Goal: Transaction & Acquisition: Purchase product/service

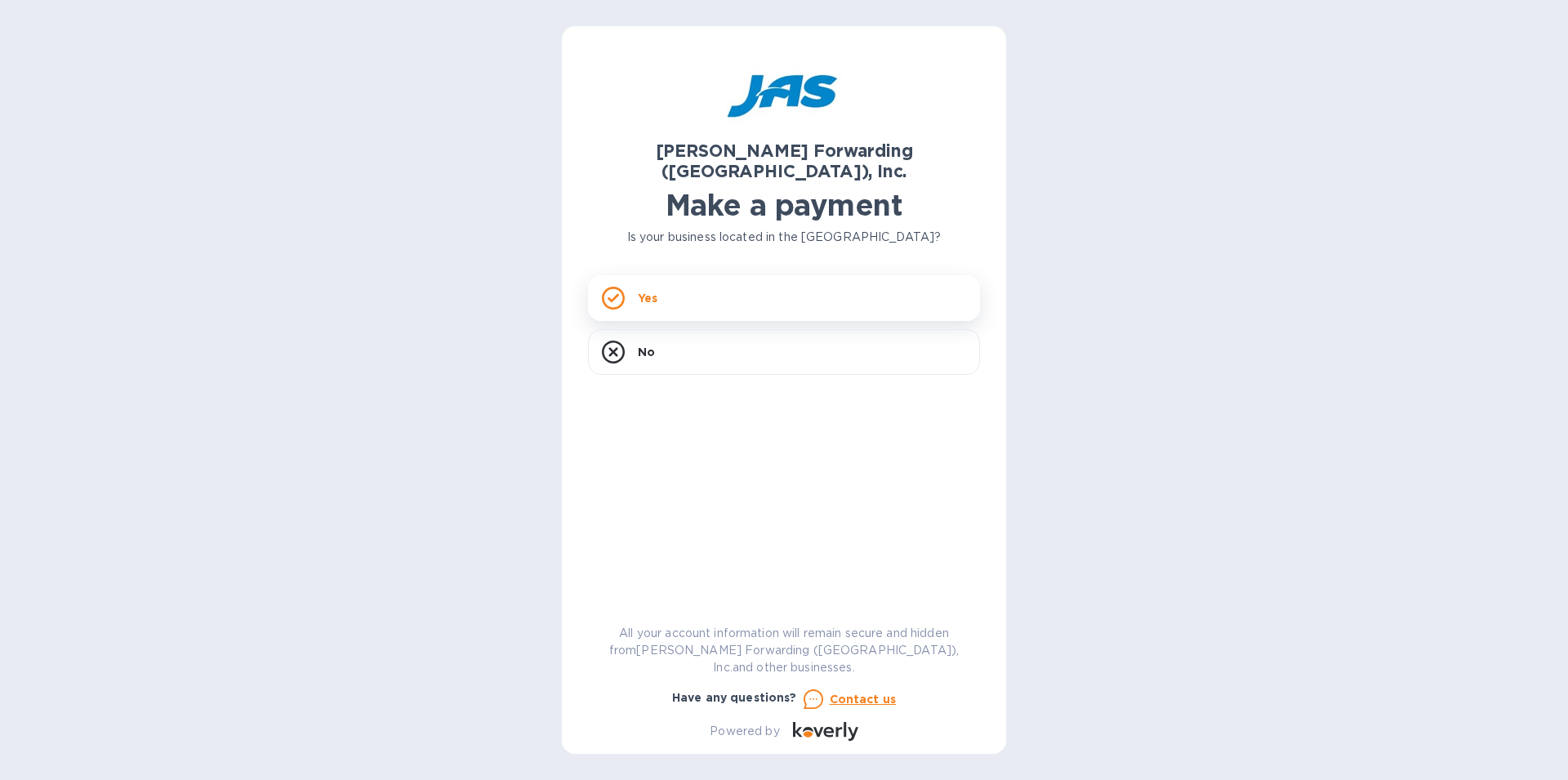
click at [673, 277] on div "Yes" at bounding box center [784, 299] width 392 height 46
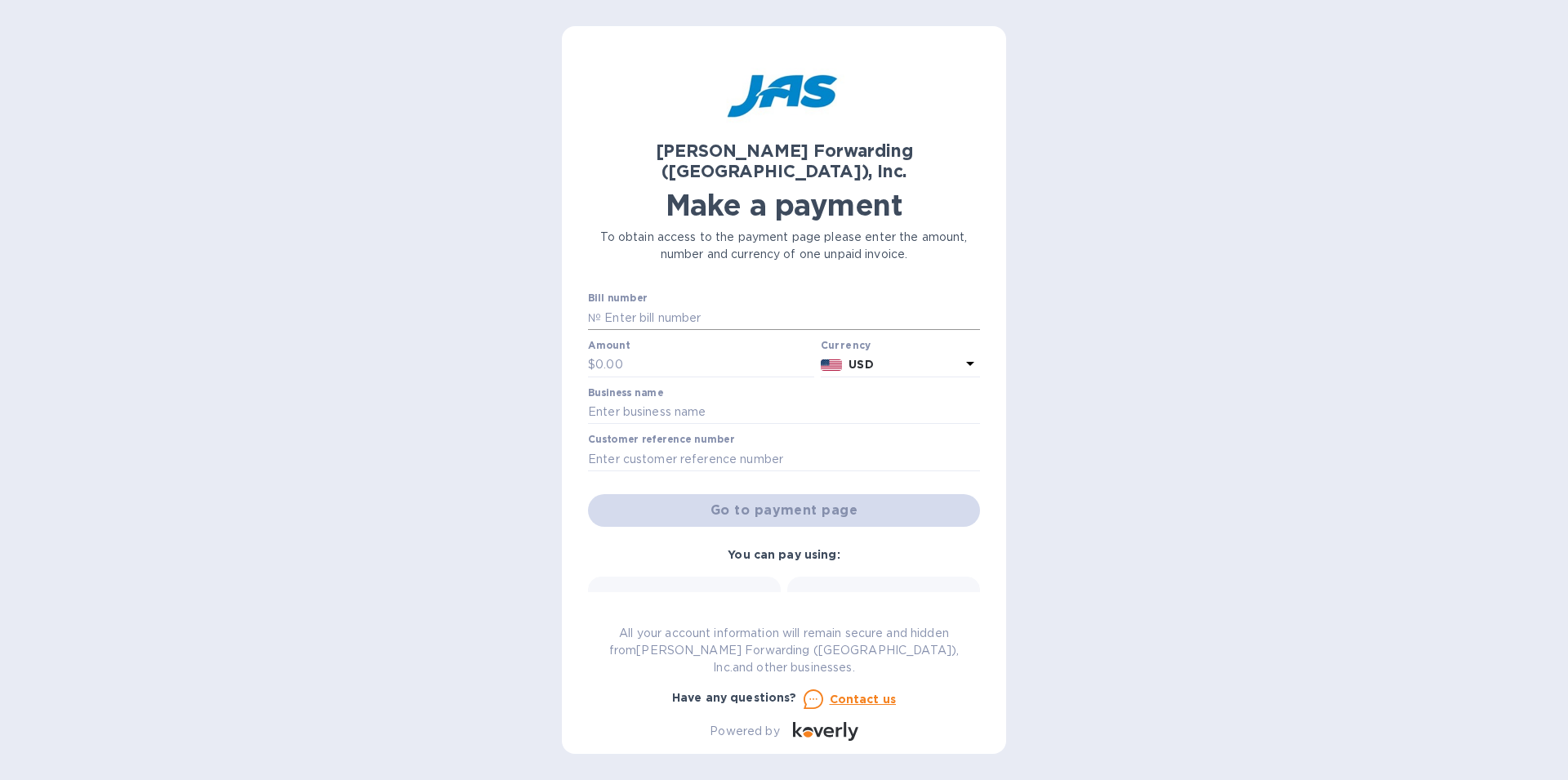
click at [653, 306] on input "text" at bounding box center [790, 318] width 379 height 25
type input "i"
type input "s"
type input "SFO503400563"
click at [617, 353] on input "text" at bounding box center [705, 365] width 219 height 25
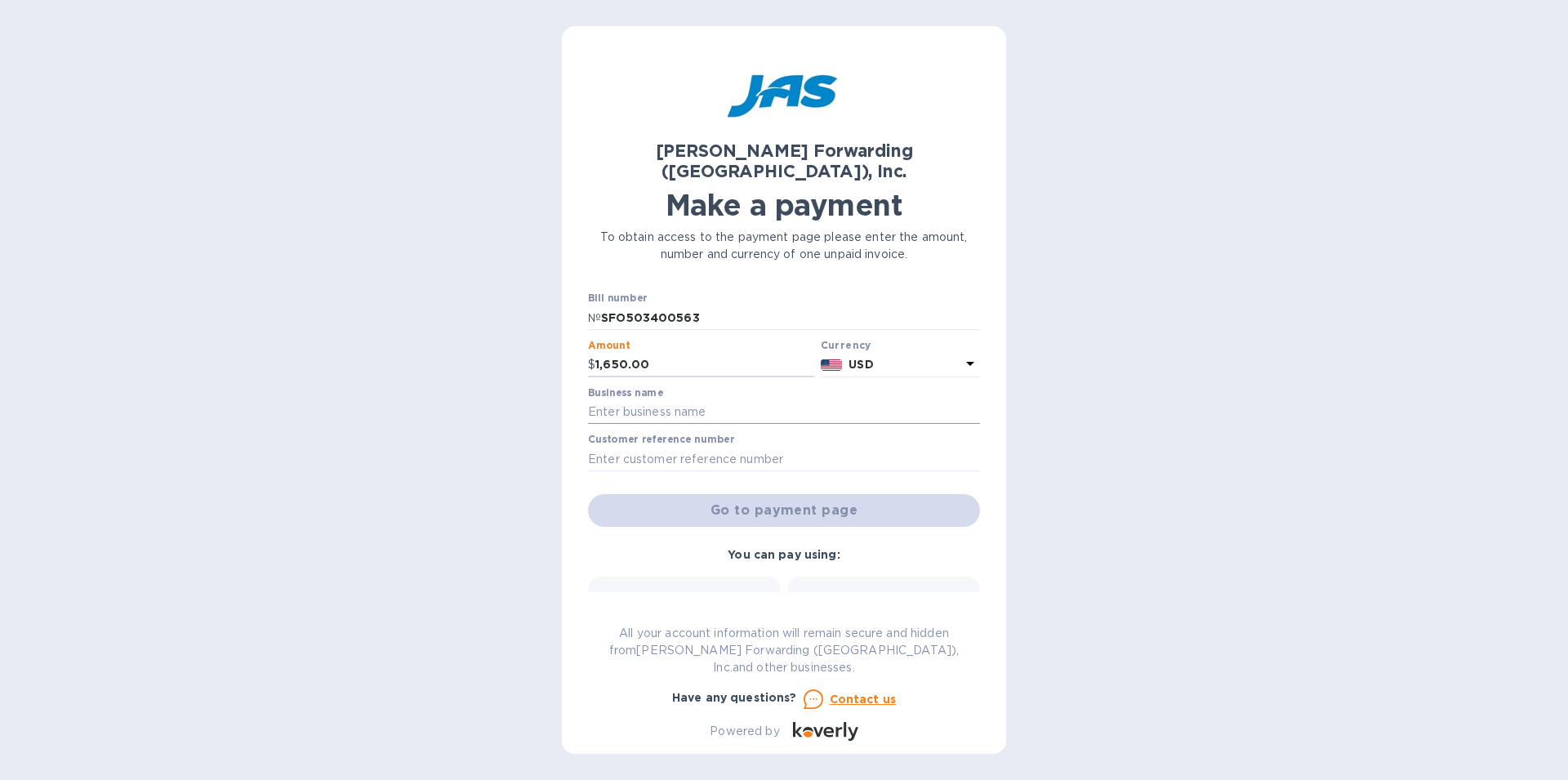
type input "1,650.00"
click at [636, 401] on input "text" at bounding box center [784, 413] width 392 height 25
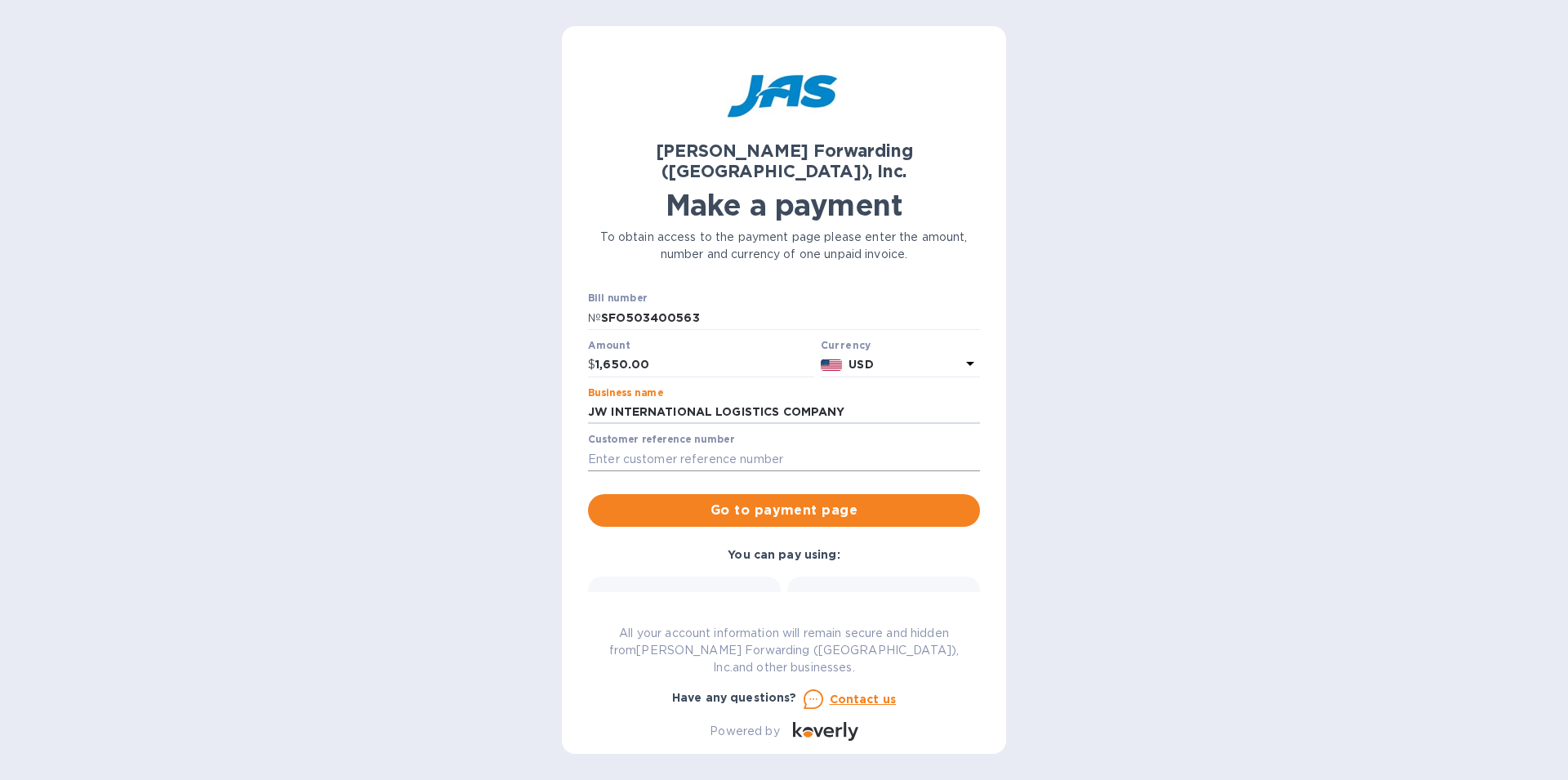
type input "JW INTERNATIONAL LOGISTICS COMPANY"
click at [604, 447] on input "text" at bounding box center [784, 458] width 392 height 25
type input "S509168622"
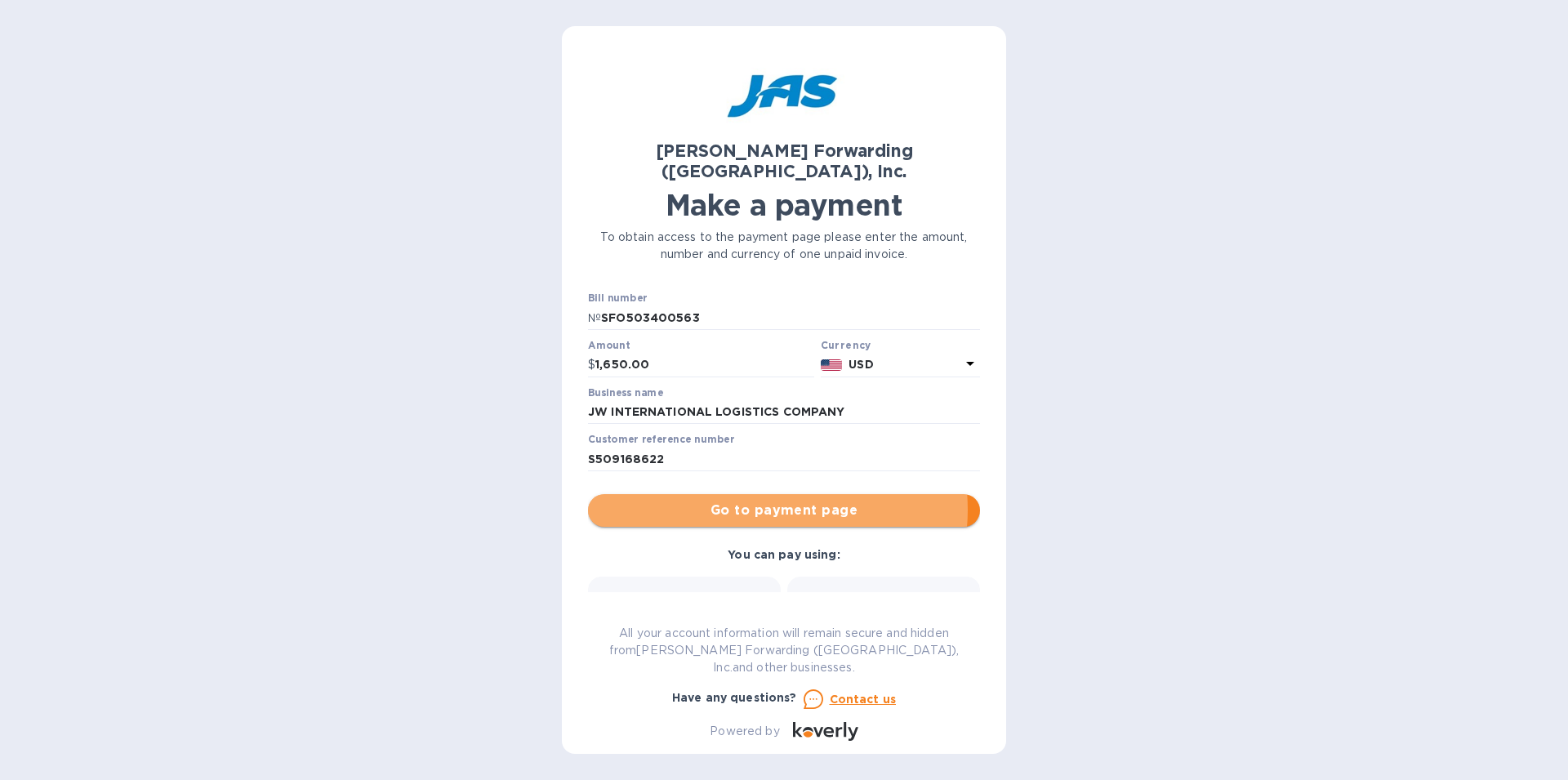
click at [773, 501] on span "Go to payment page" at bounding box center [784, 510] width 366 height 19
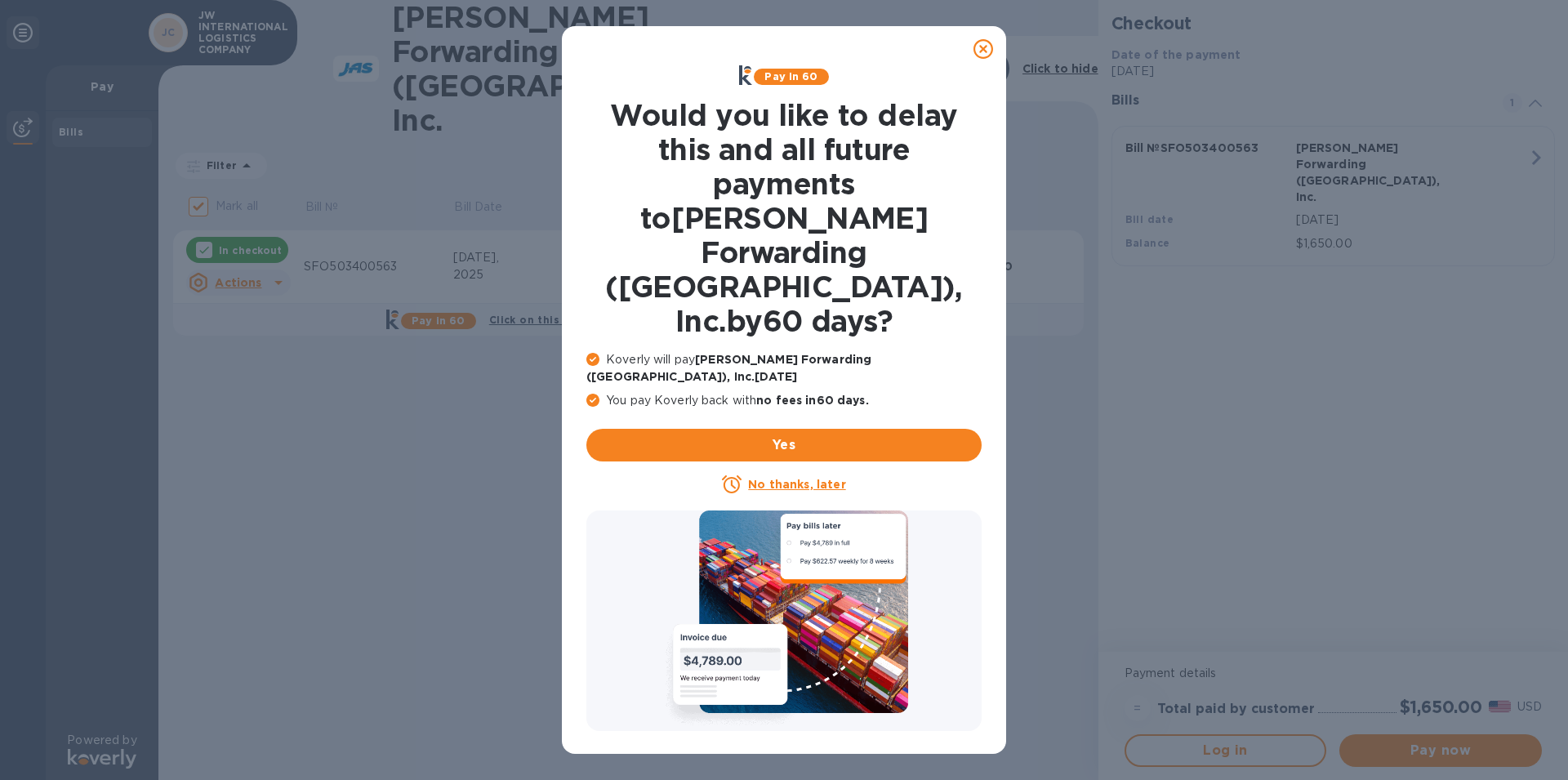
click at [787, 478] on u "No thanks, later" at bounding box center [797, 484] width 97 height 13
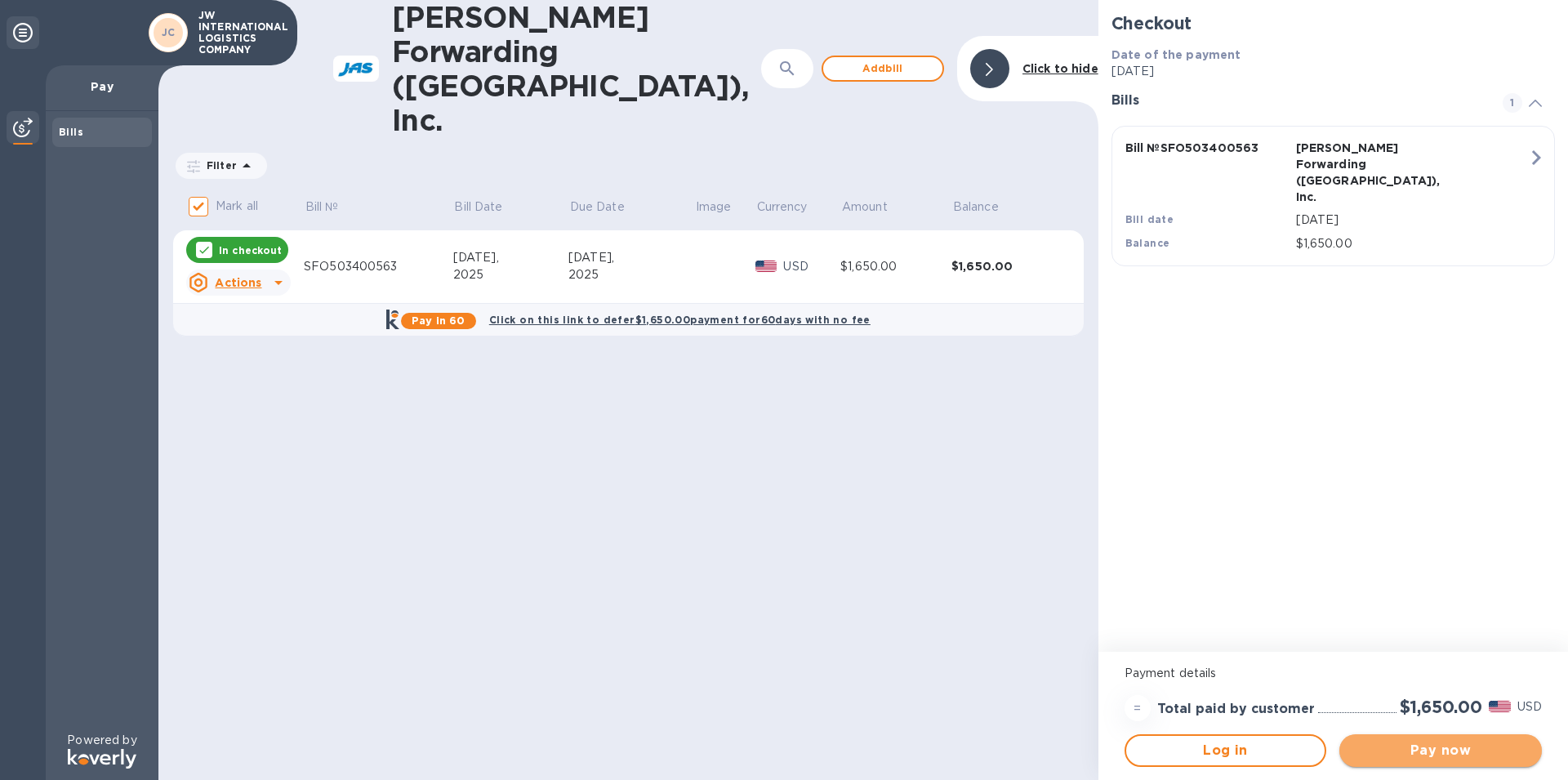
click at [1442, 754] on span "Pay now" at bounding box center [1441, 751] width 176 height 19
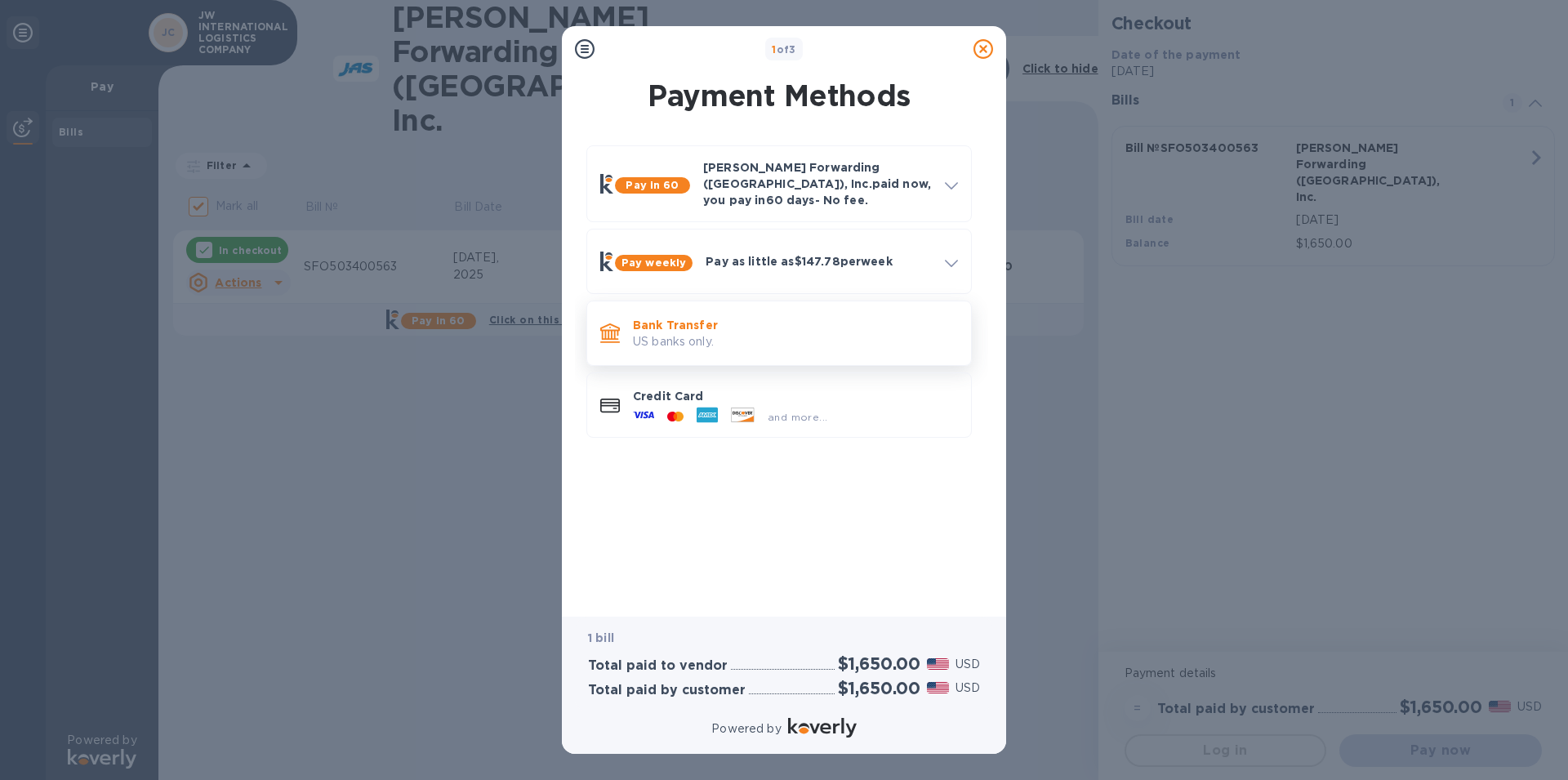
click at [692, 333] on p "US banks only." at bounding box center [795, 342] width 325 height 17
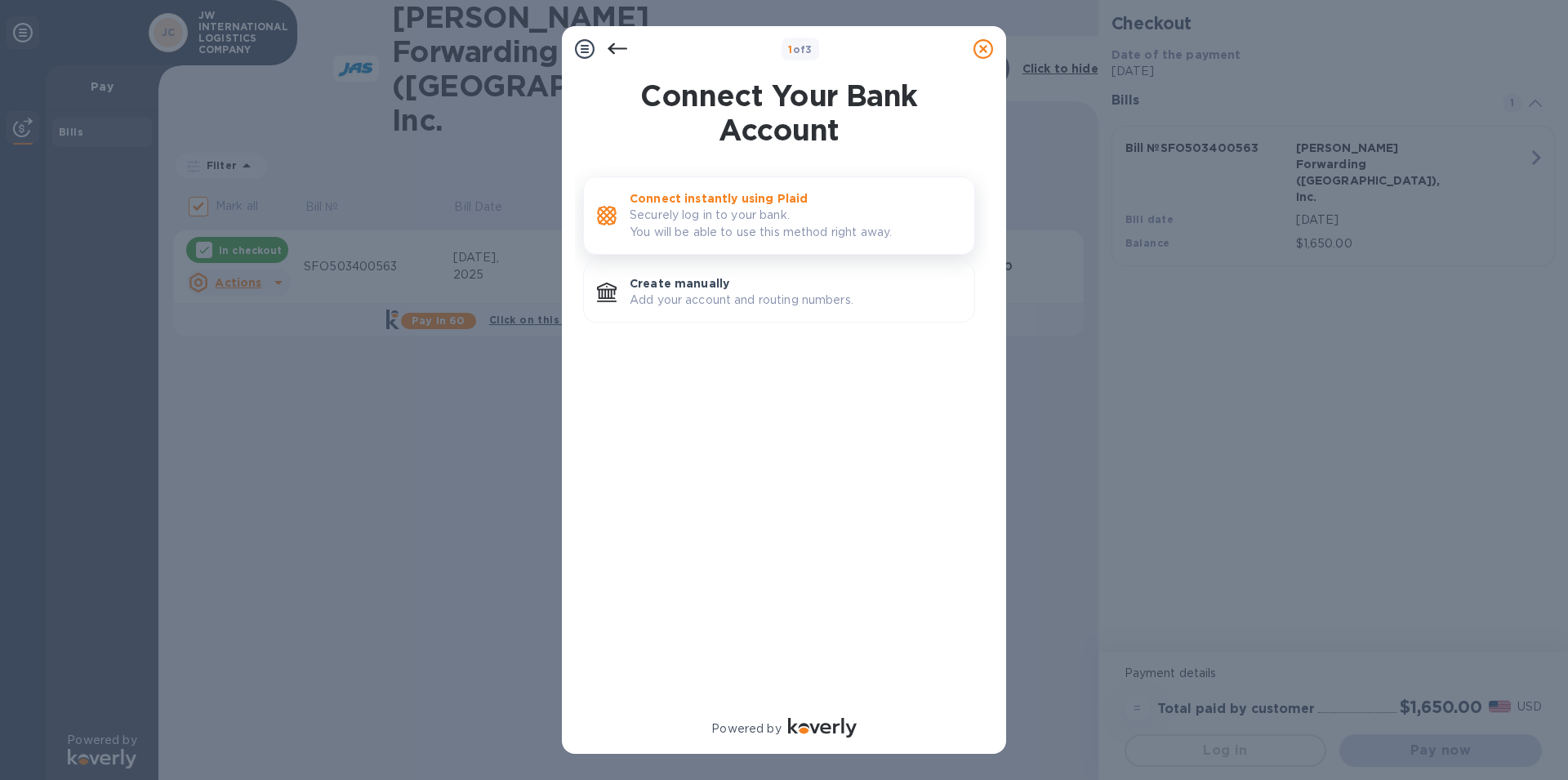
click at [704, 218] on p "Securely log in to your bank. You will be able to use this method right away." at bounding box center [795, 223] width 332 height 34
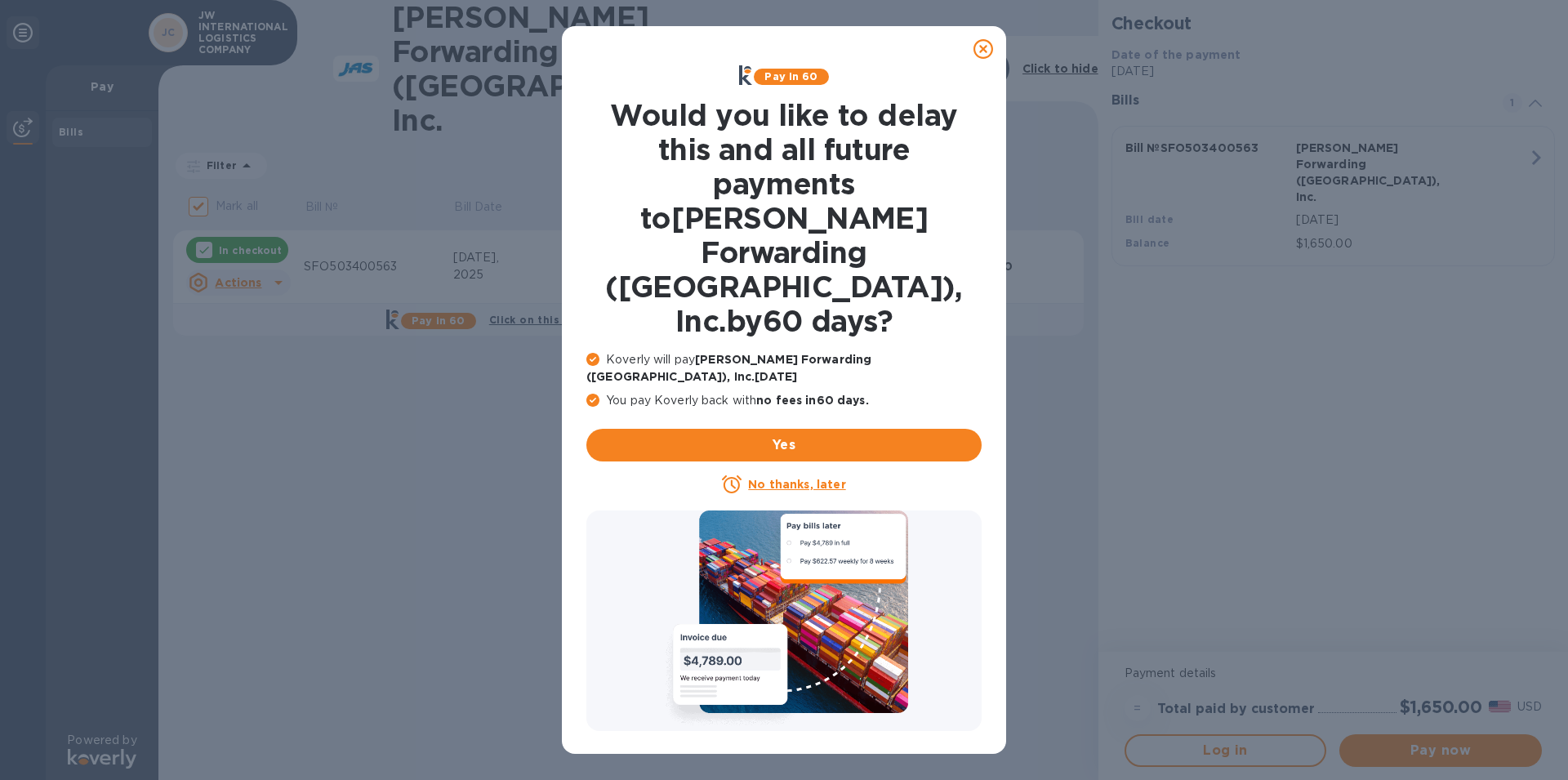
click at [817, 478] on u "No thanks, later" at bounding box center [797, 484] width 97 height 13
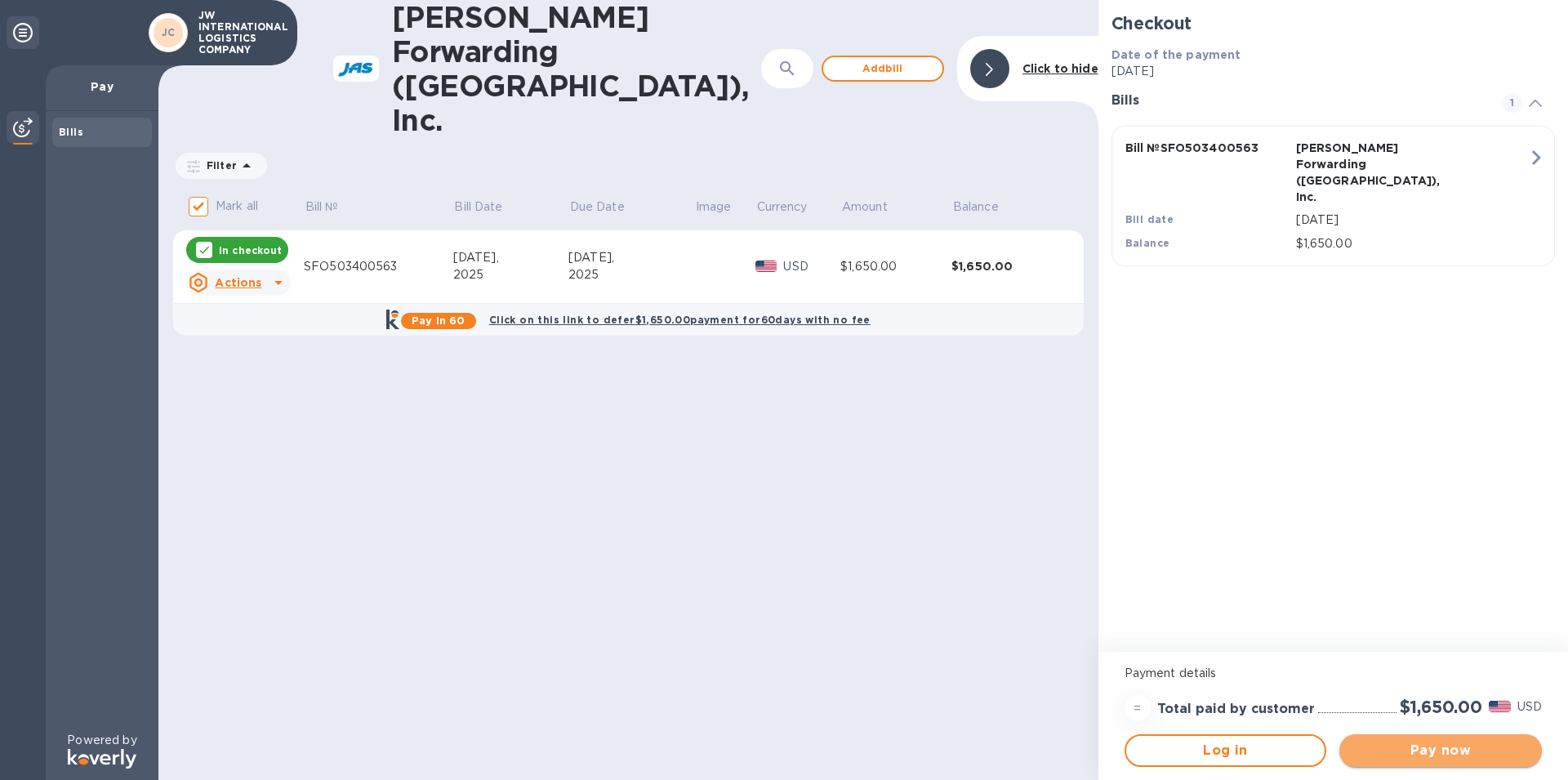
click at [1432, 737] on button "Pay now" at bounding box center [1440, 751] width 203 height 33
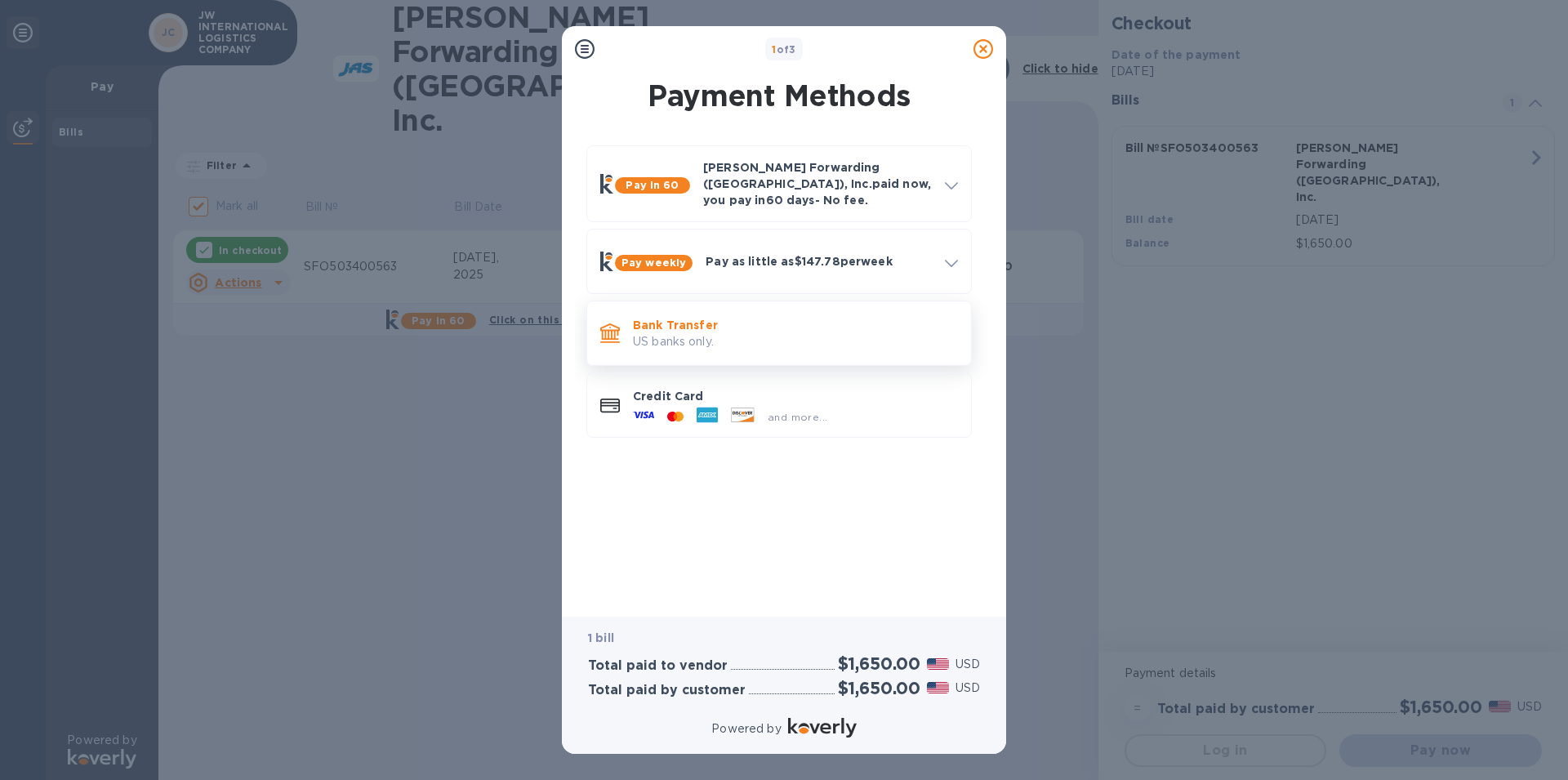
click at [691, 318] on p "Bank Transfer" at bounding box center [795, 325] width 325 height 17
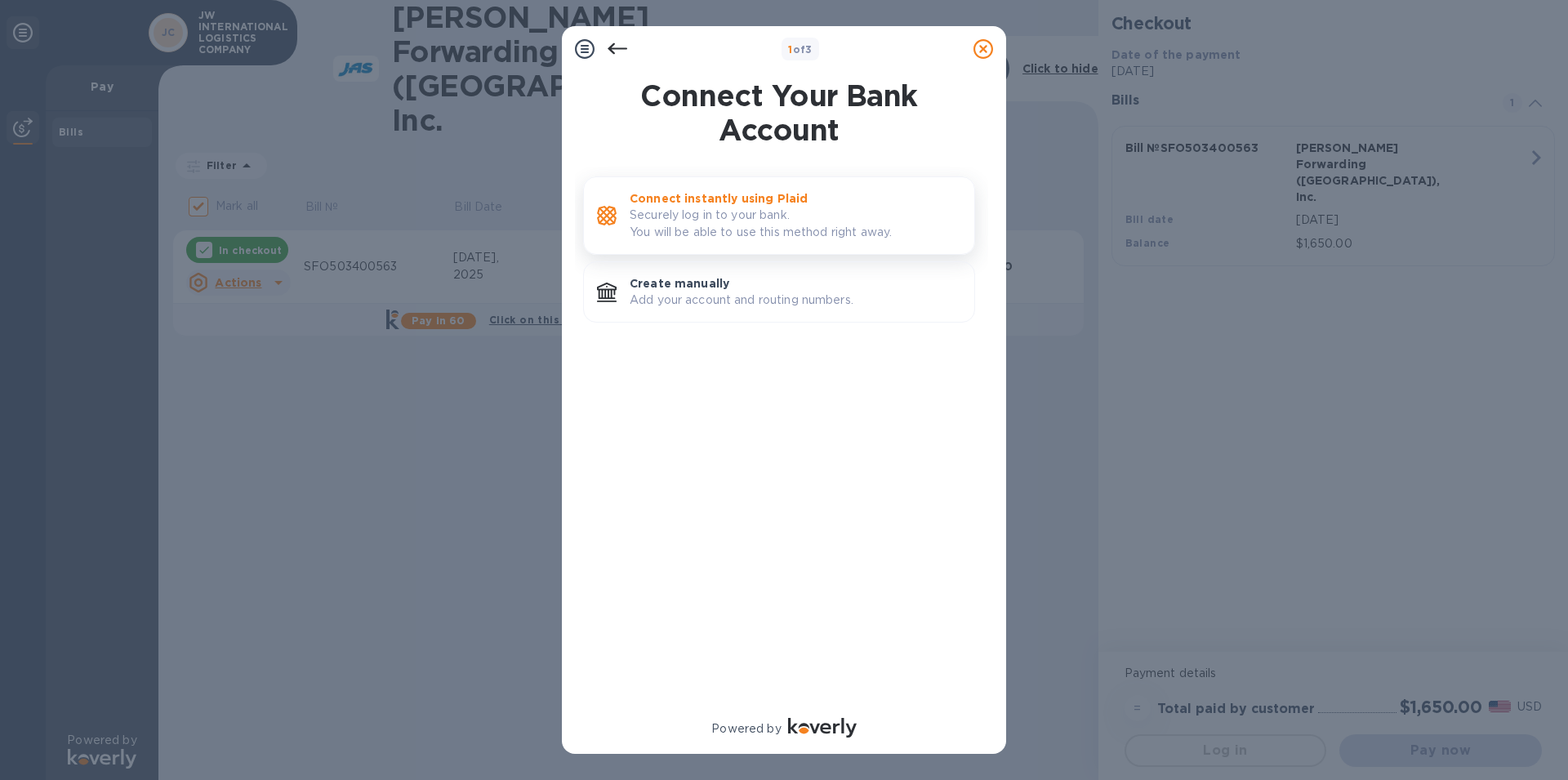
click at [722, 214] on p "Securely log in to your bank. You will be able to use this method right away." at bounding box center [795, 223] width 332 height 34
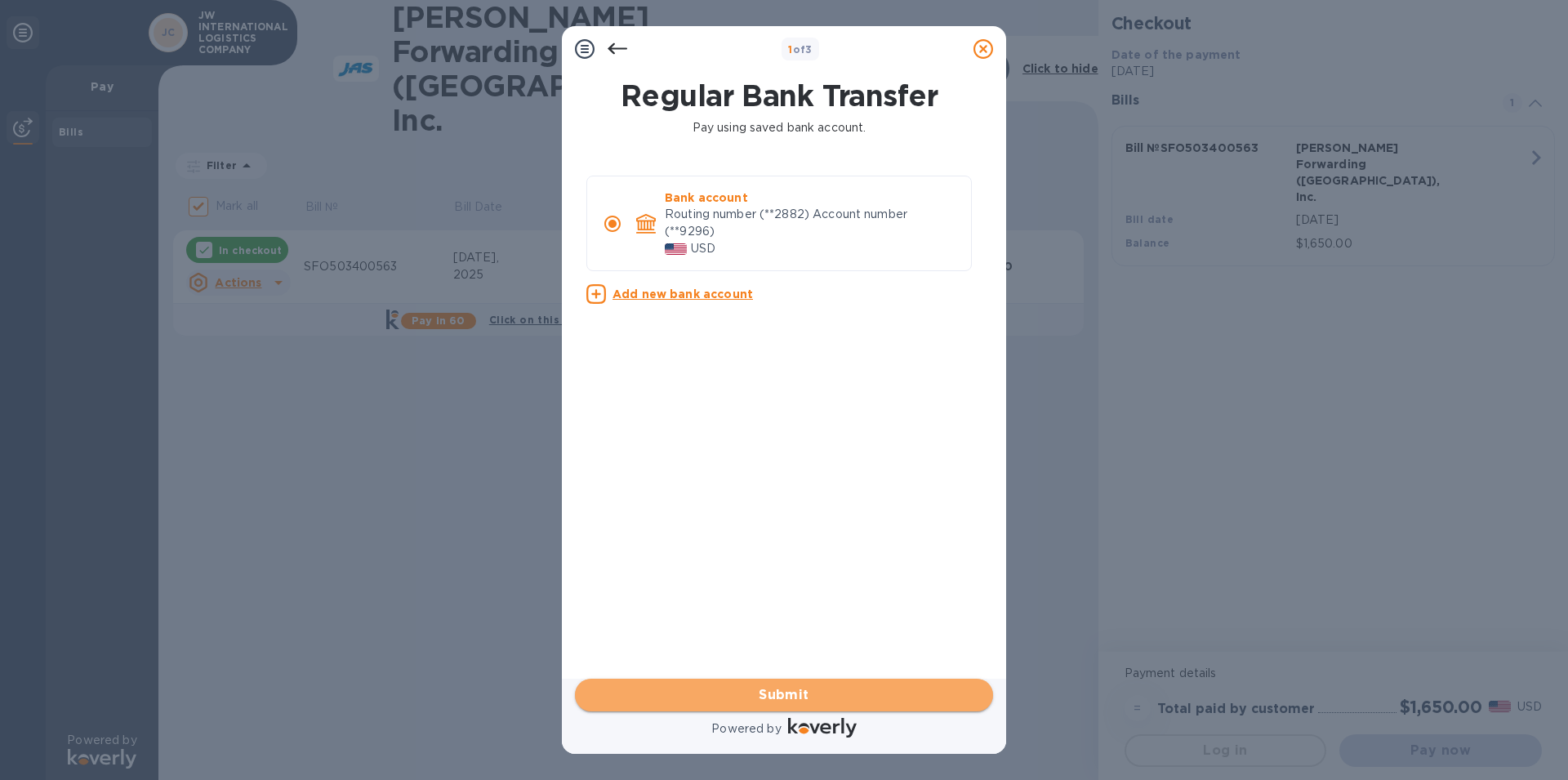
click at [795, 690] on span "Submit" at bounding box center [784, 695] width 392 height 19
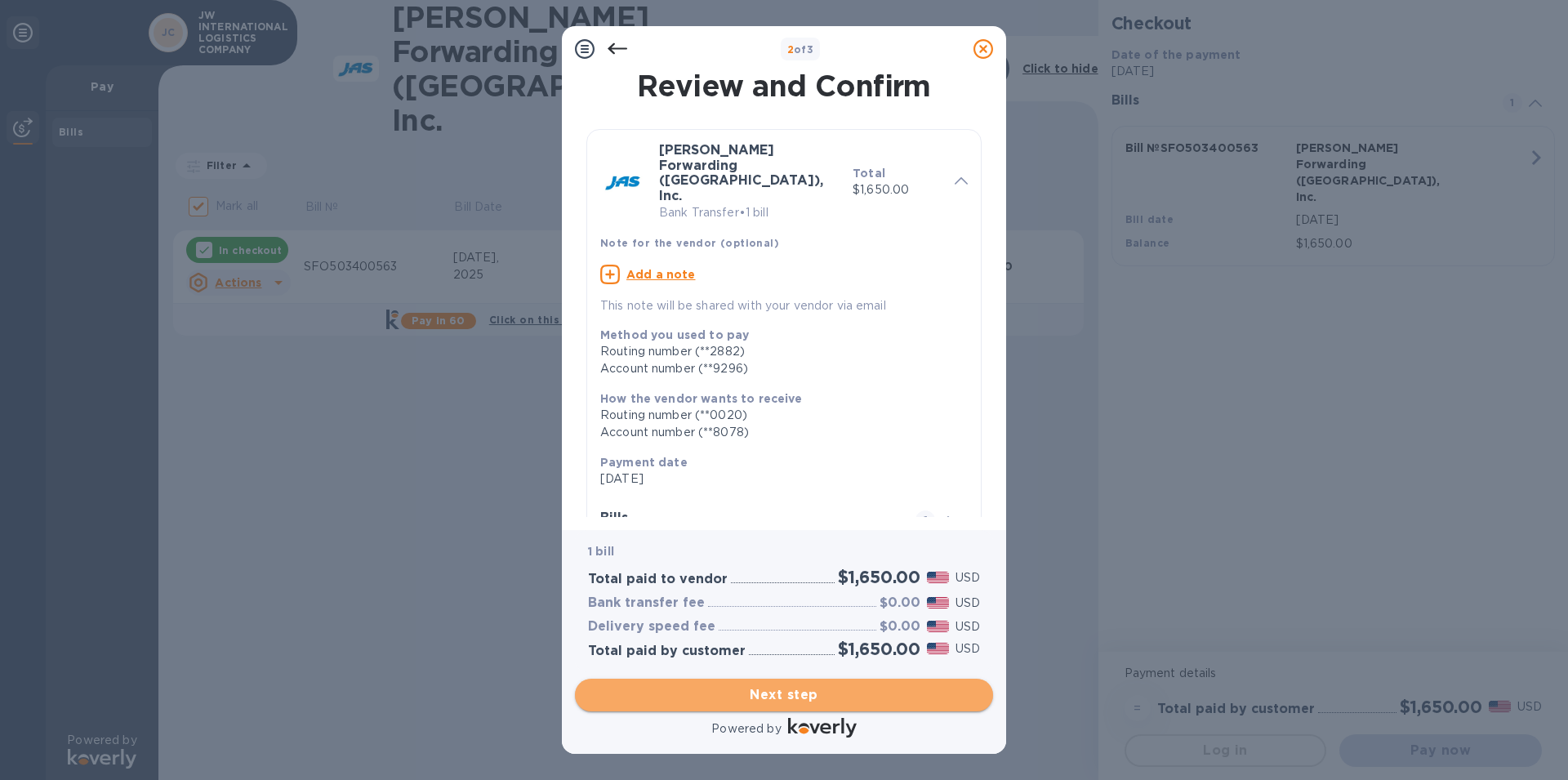
click at [784, 685] on span "Next step" at bounding box center [784, 695] width 392 height 19
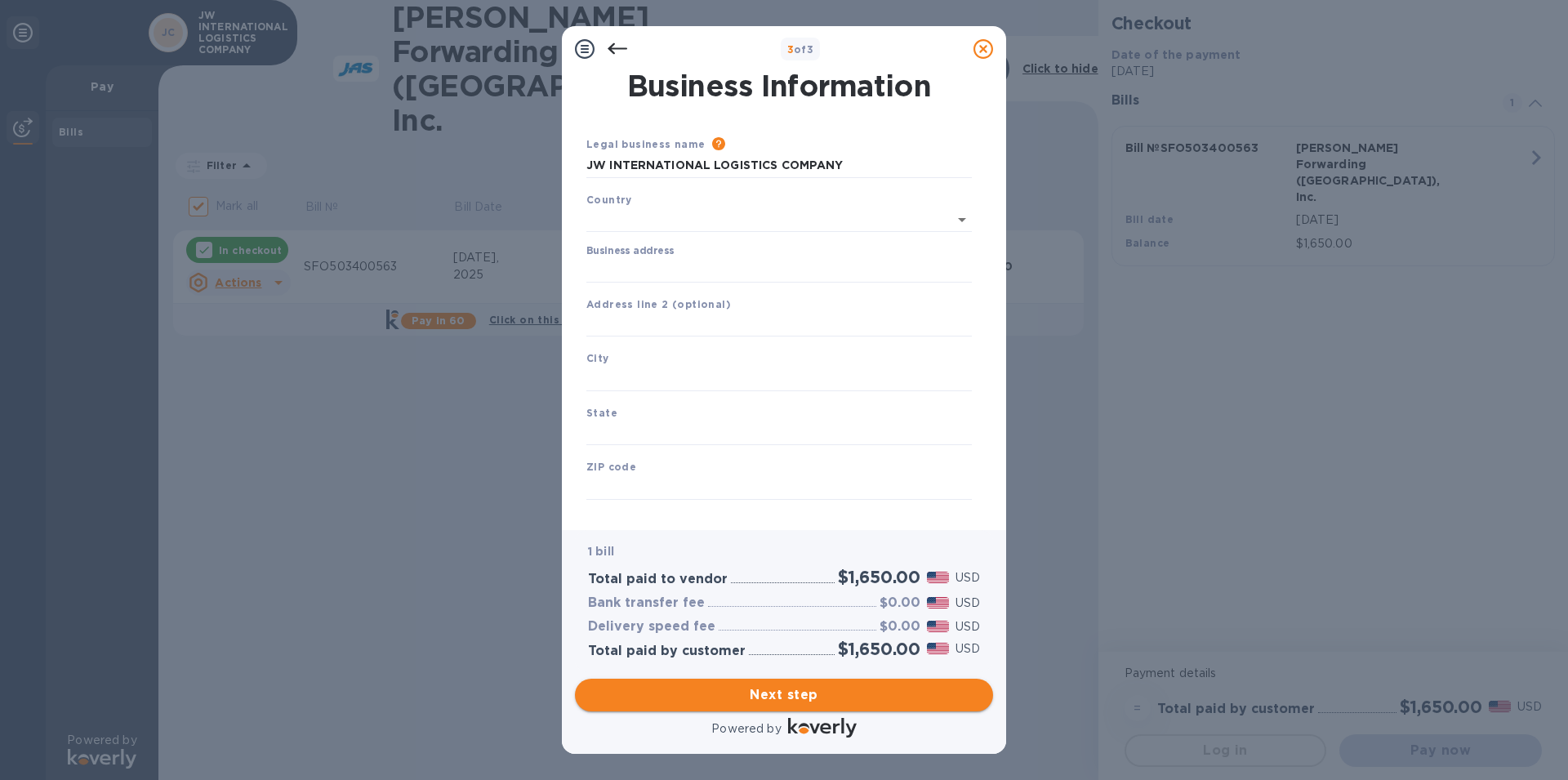
type input "United States"
click at [658, 265] on input "Business address" at bounding box center [779, 266] width 386 height 25
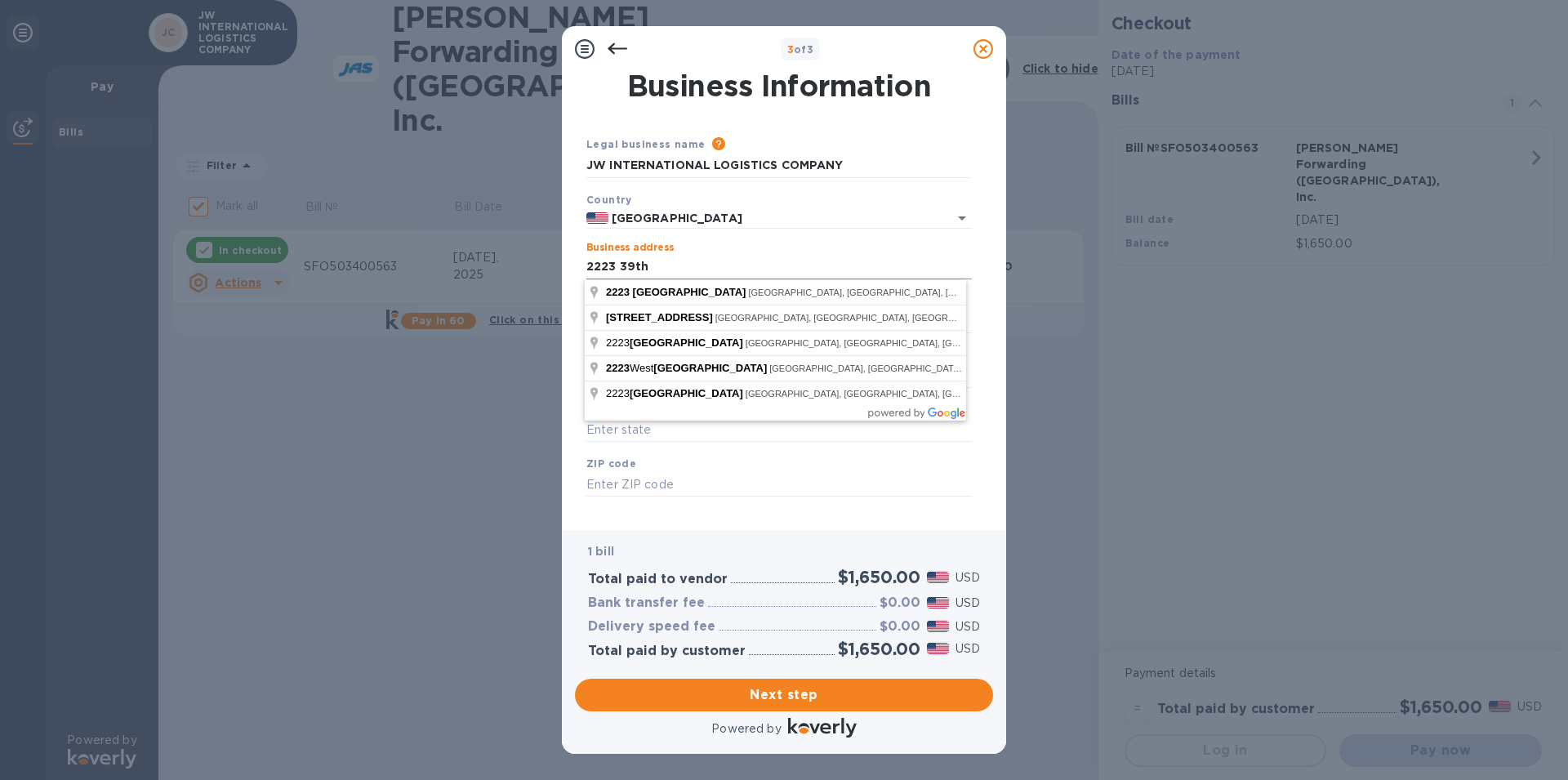
type input "2223 39th Avenue"
type input "San Francisco"
type input "CA"
type input "94116"
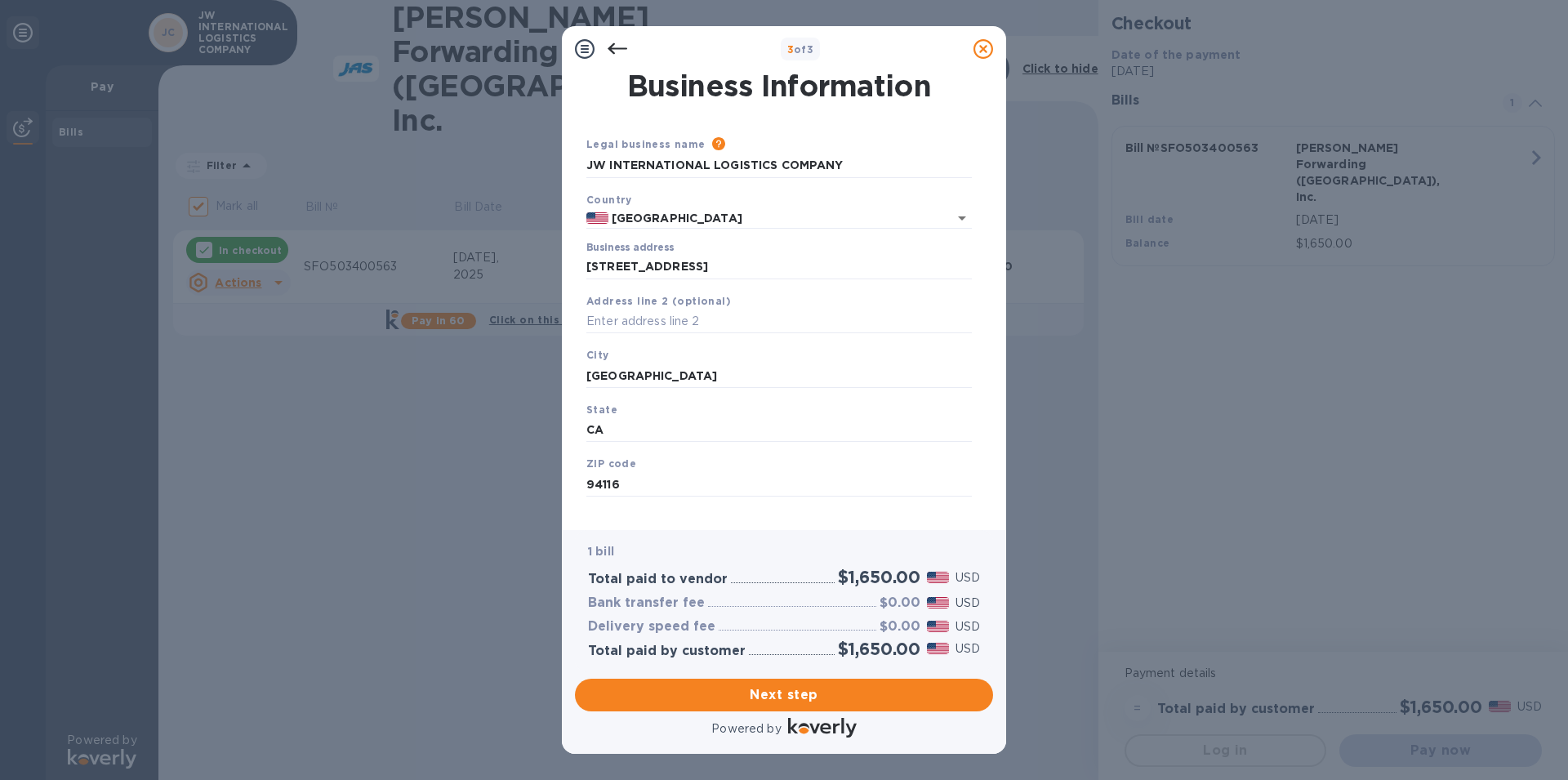
type input "2223 39th Avenue"
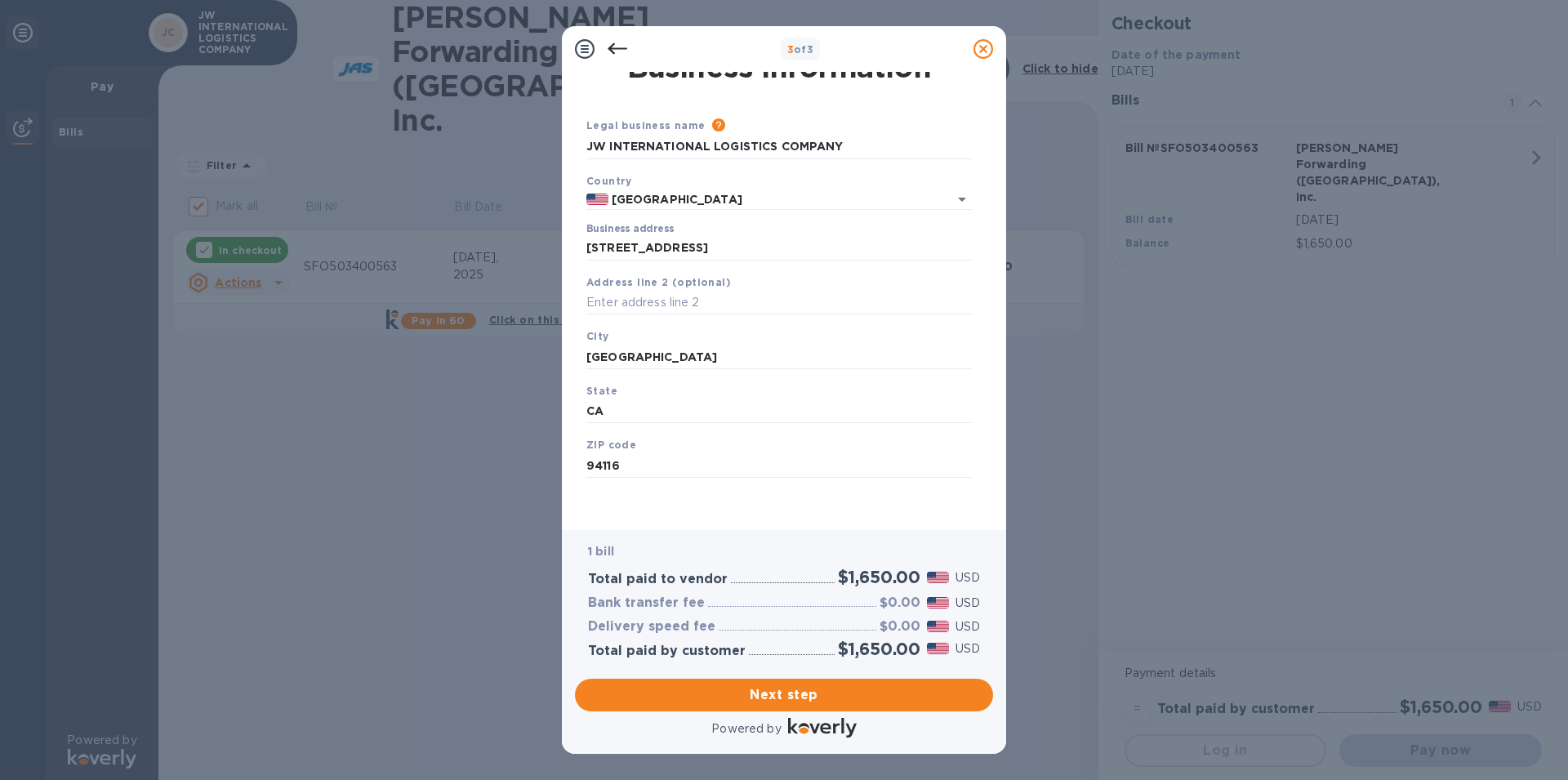
scroll to position [37, 0]
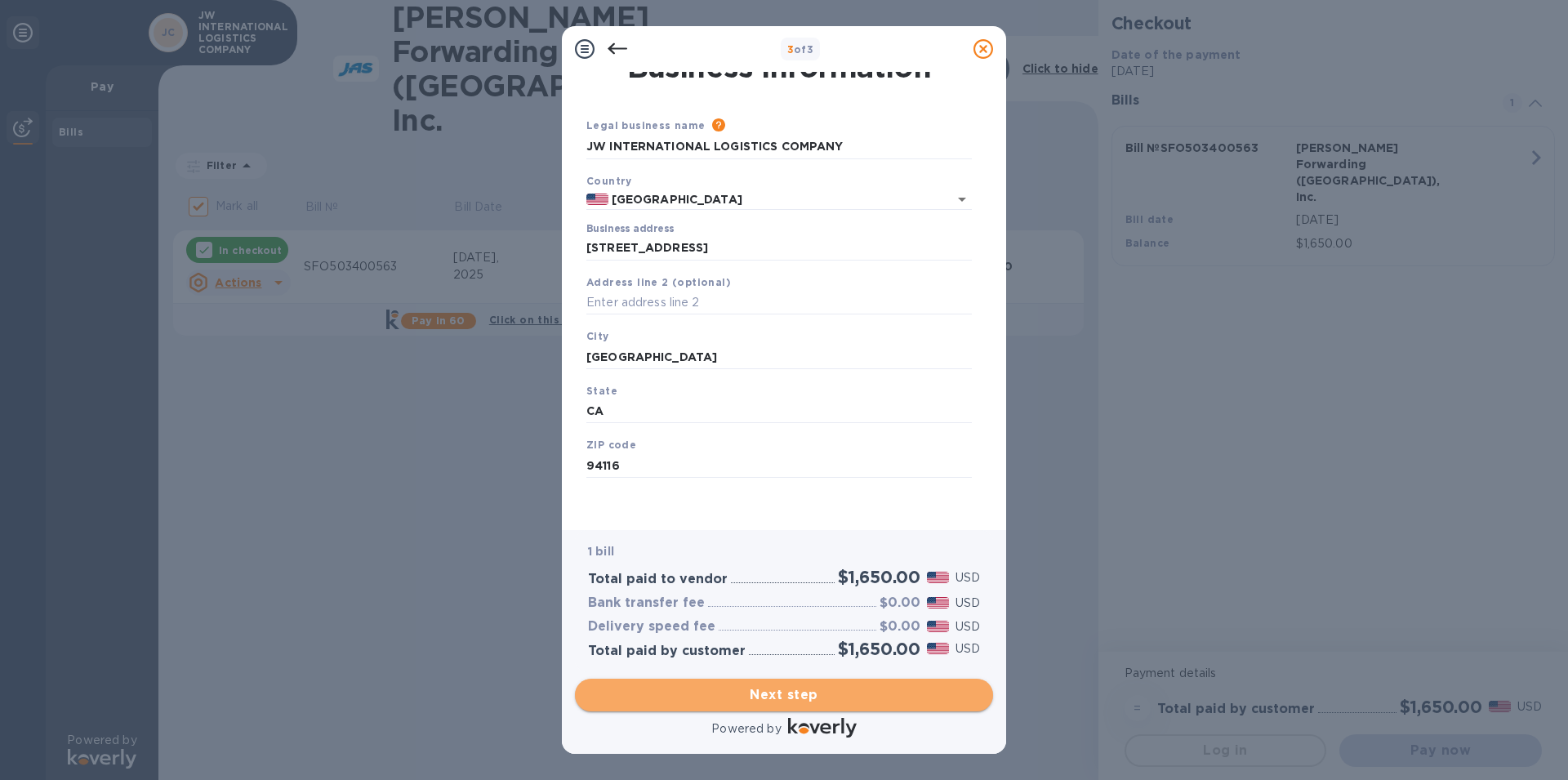
click at [781, 685] on span "Next step" at bounding box center [784, 695] width 392 height 19
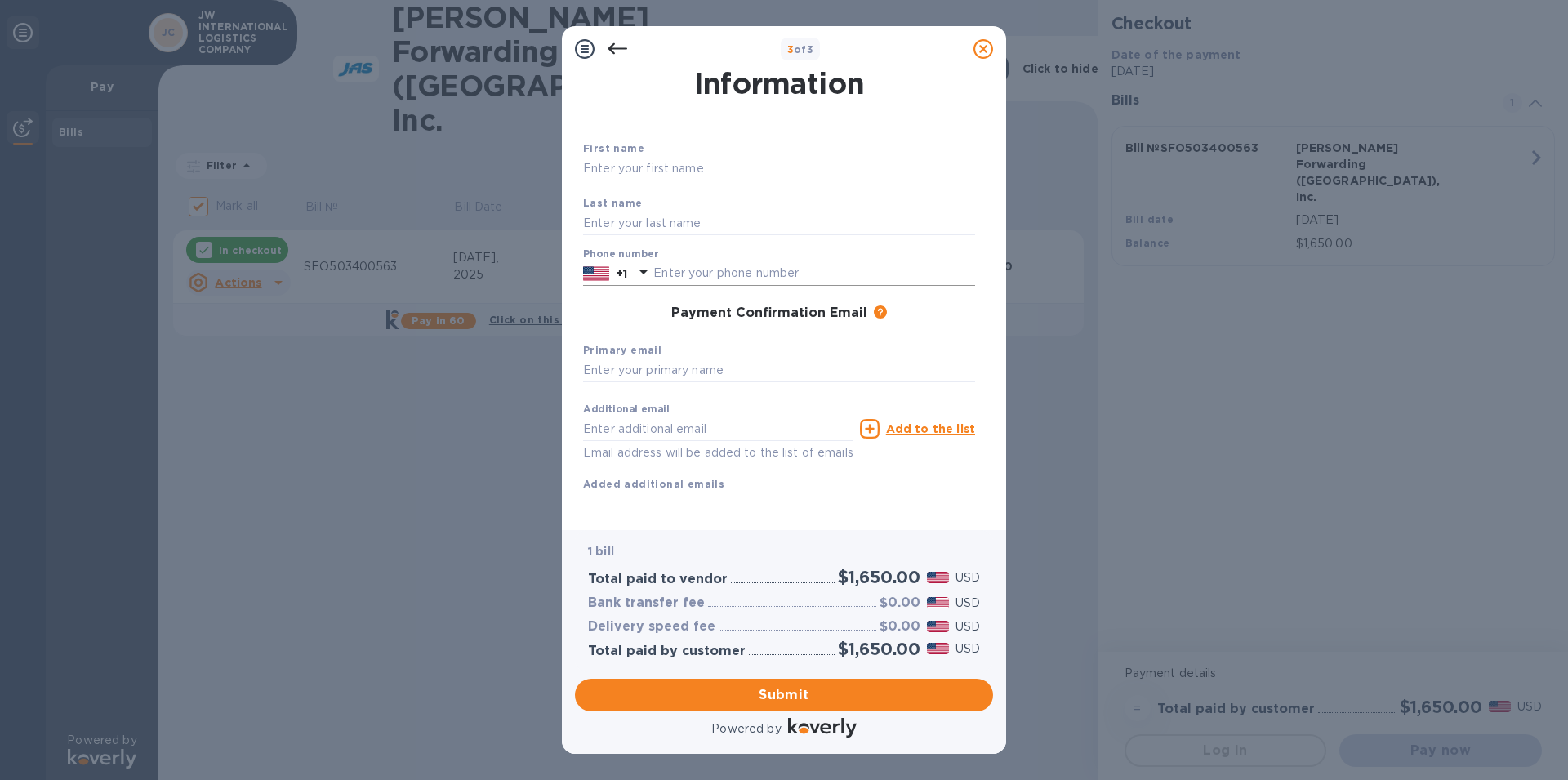
click at [687, 275] on input "text" at bounding box center [814, 274] width 321 height 25
type input "4155193688"
click at [624, 172] on input "text" at bounding box center [779, 169] width 392 height 25
type input "Andrew"
type input "Ng"
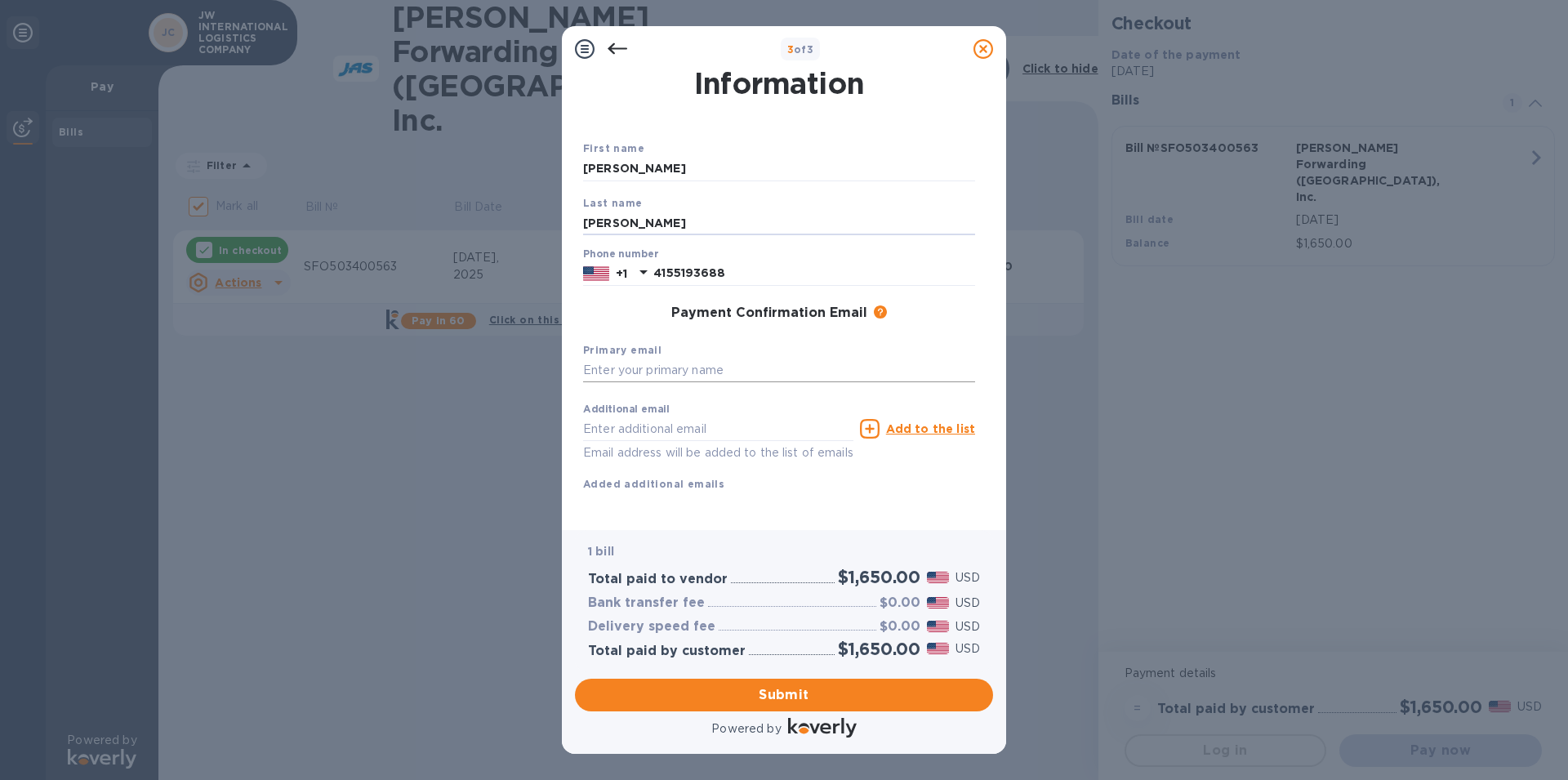
click at [613, 369] on input "text" at bounding box center [779, 370] width 392 height 25
type input "andrew.ng@jwilogistics.com"
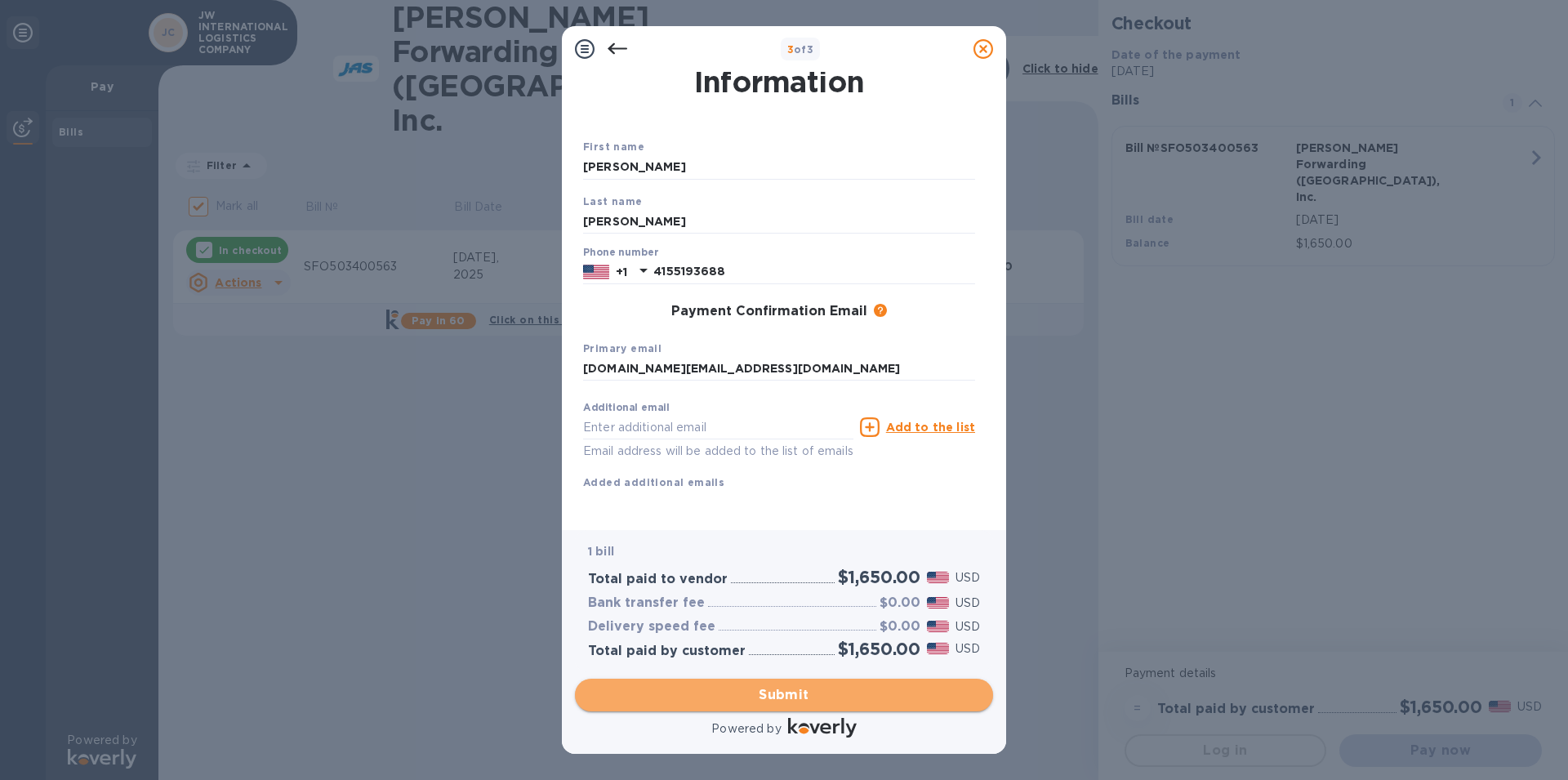
click at [784, 697] on span "Submit" at bounding box center [784, 695] width 392 height 19
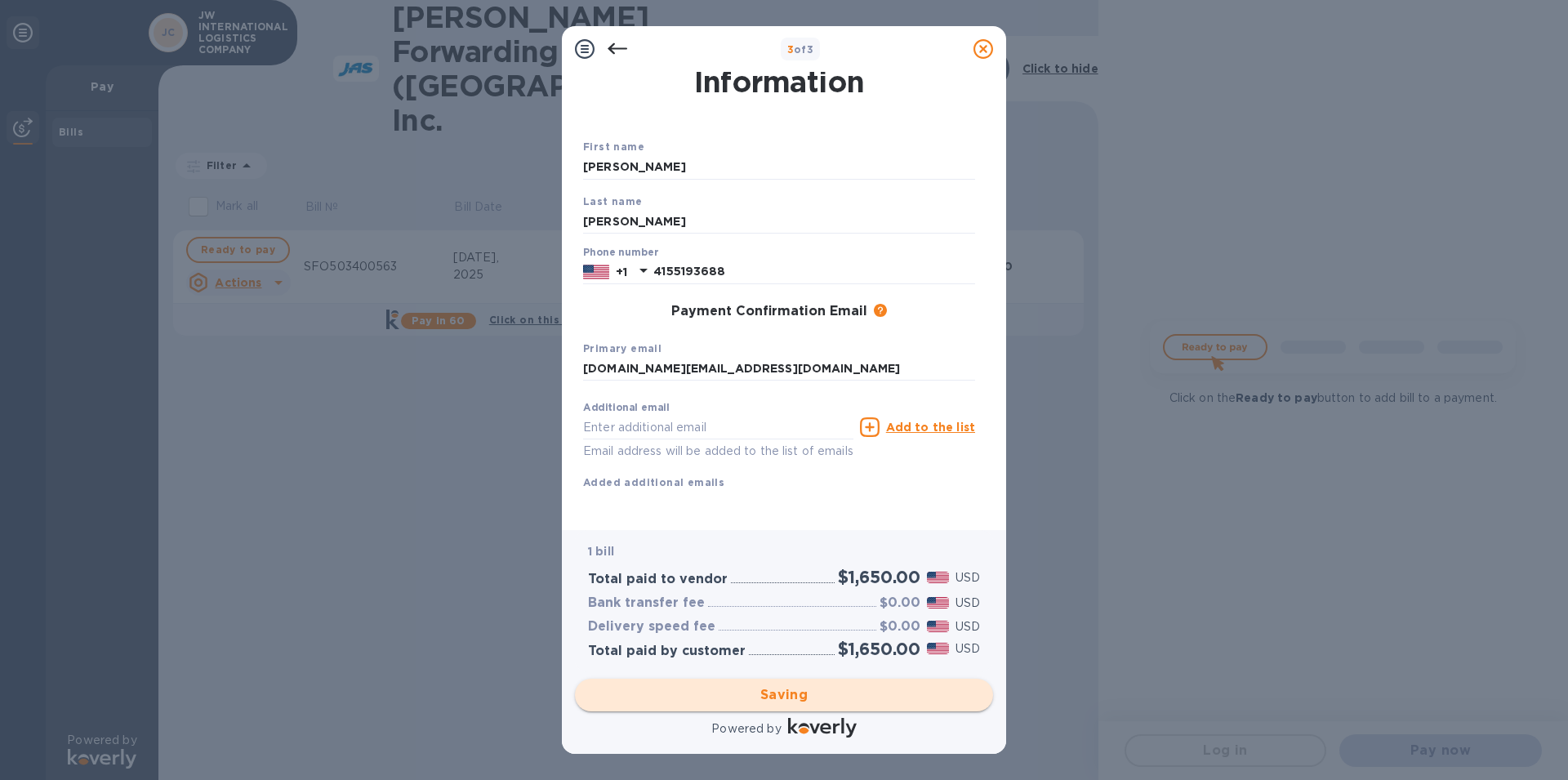
checkbox input "false"
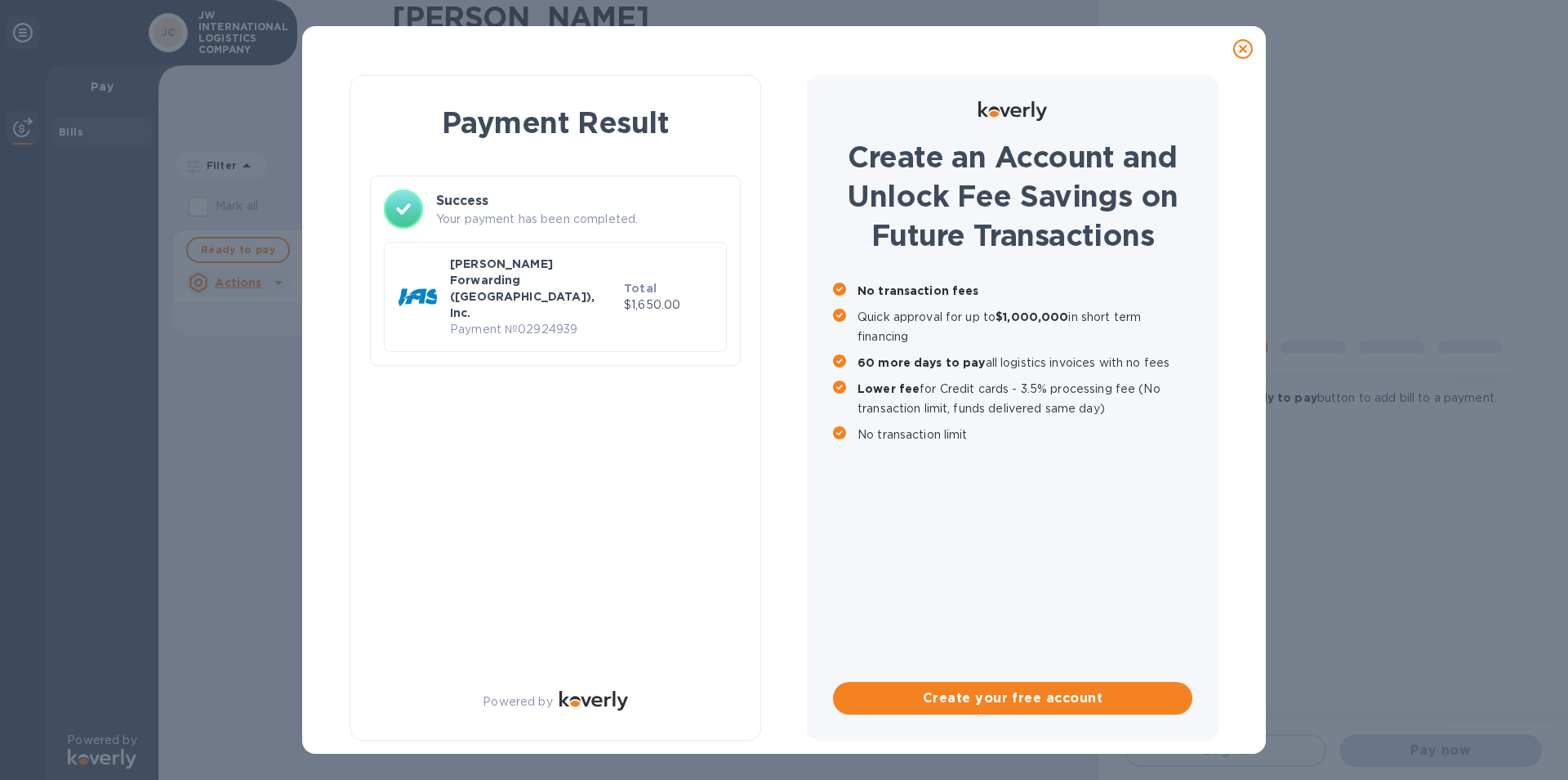
scroll to position [0, 0]
click at [1239, 43] on icon at bounding box center [1243, 49] width 19 height 19
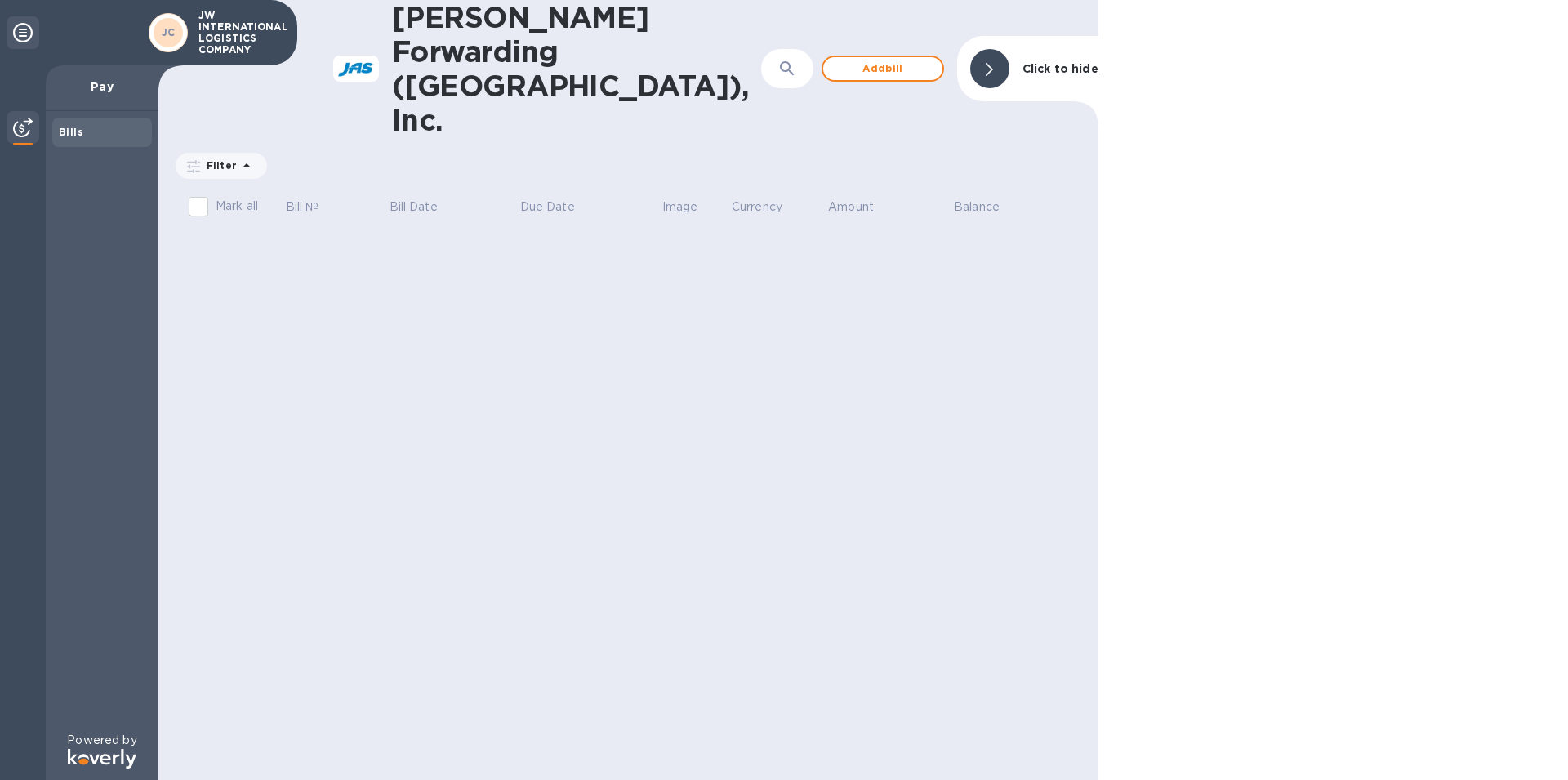
click at [174, 40] on span "JC" at bounding box center [168, 33] width 14 height 17
click at [25, 35] on icon at bounding box center [22, 32] width 19 height 19
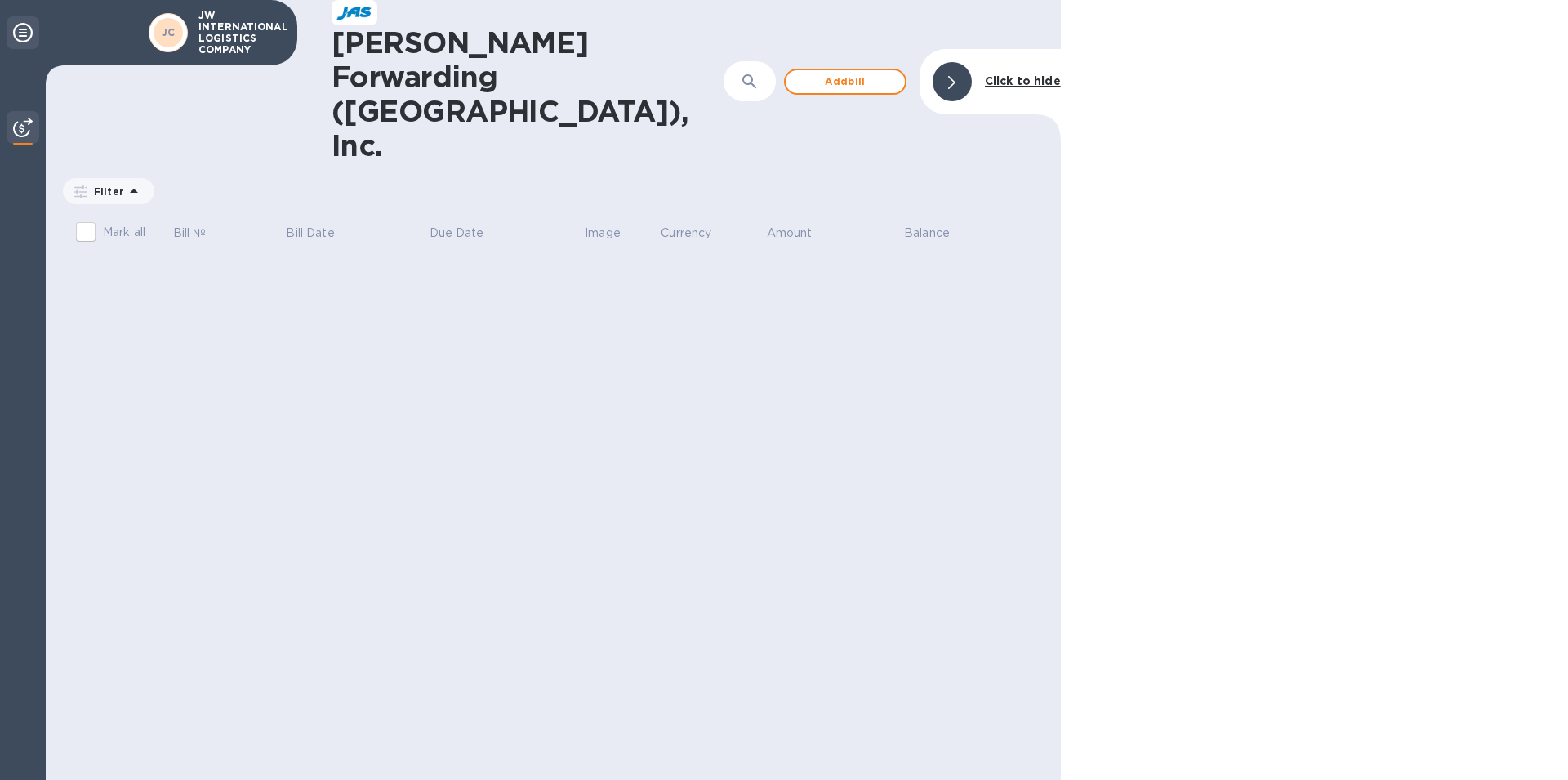
click at [25, 35] on icon at bounding box center [22, 32] width 19 height 19
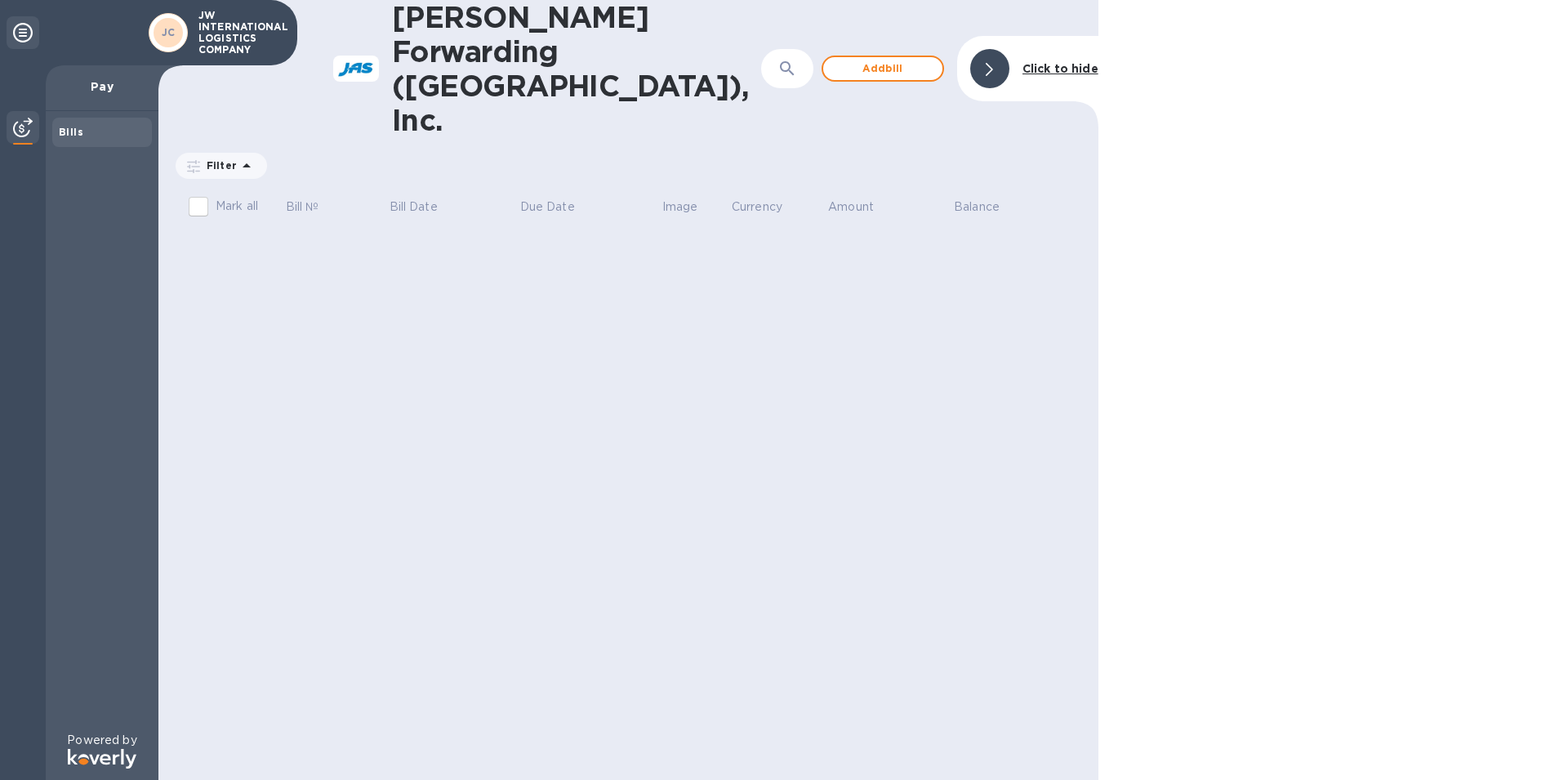
click at [211, 40] on p "JW INTERNATIONAL LOGISTICS COMPANY" at bounding box center [239, 33] width 82 height 46
click at [24, 130] on img at bounding box center [22, 127] width 19 height 19
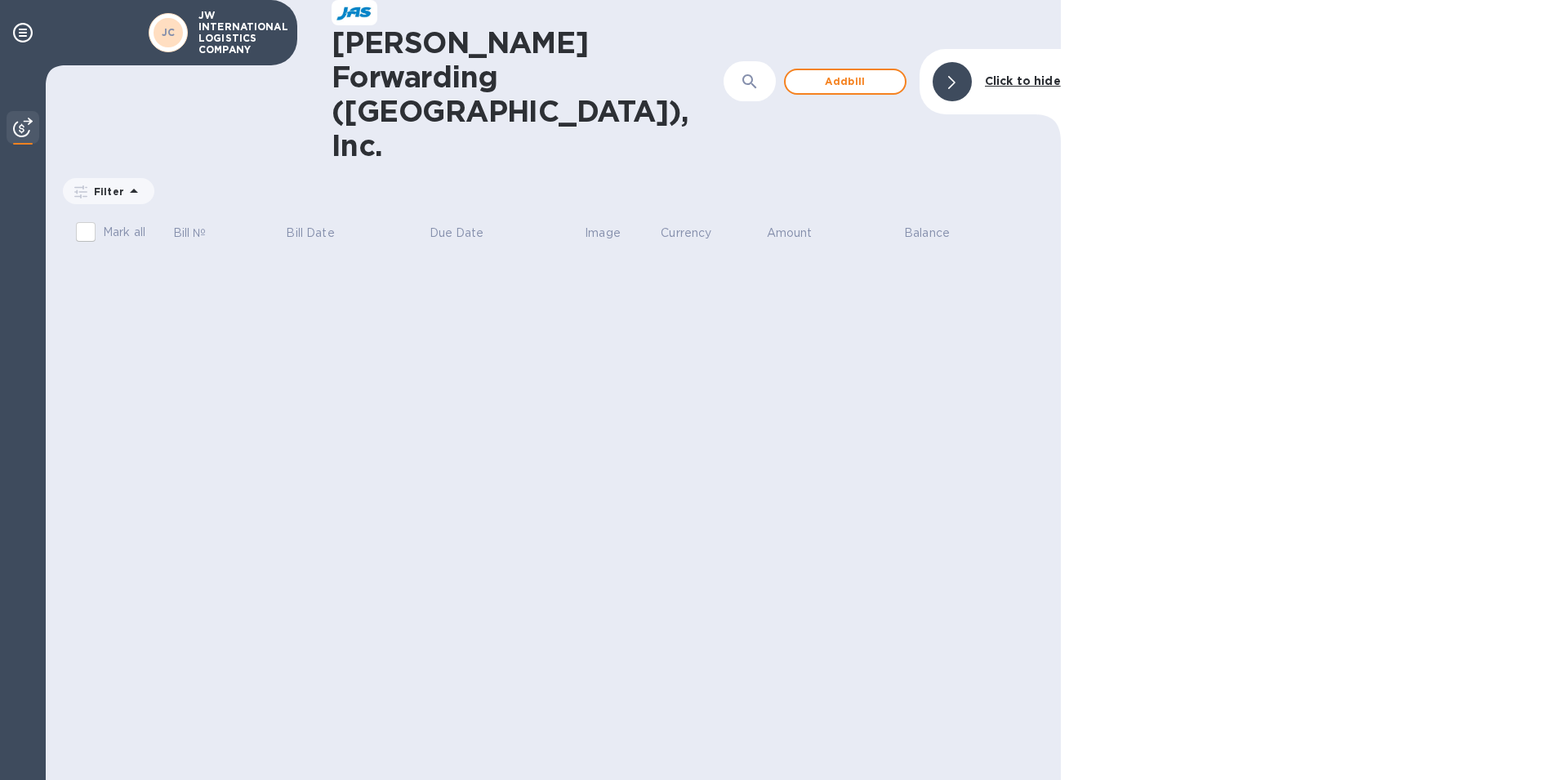
click at [24, 130] on img at bounding box center [22, 127] width 19 height 19
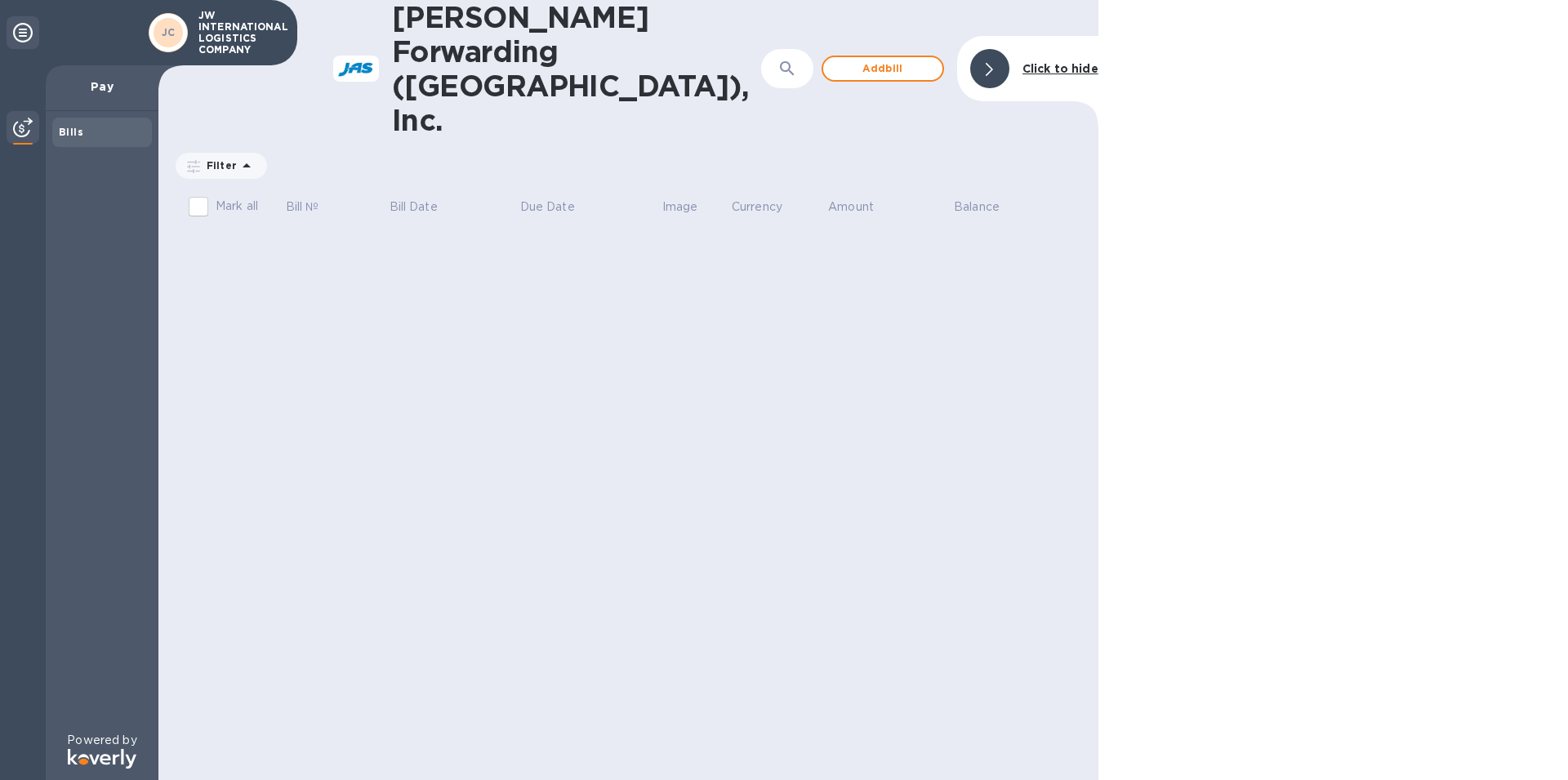
click at [26, 34] on icon at bounding box center [22, 32] width 19 height 19
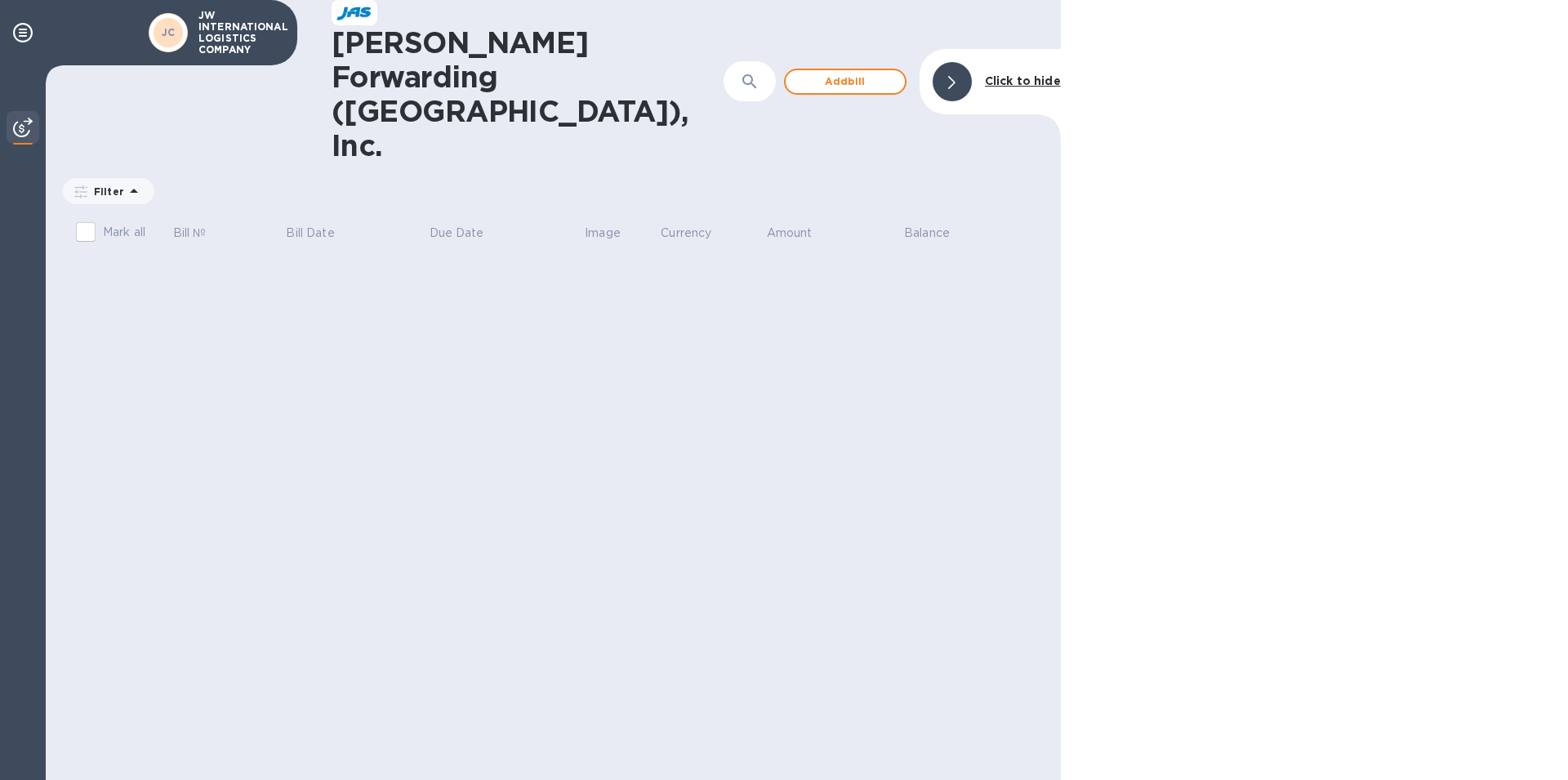
click at [750, 74] on icon "button" at bounding box center [749, 81] width 14 height 14
click at [22, 34] on icon at bounding box center [22, 32] width 19 height 19
